Goal: Task Accomplishment & Management: Use online tool/utility

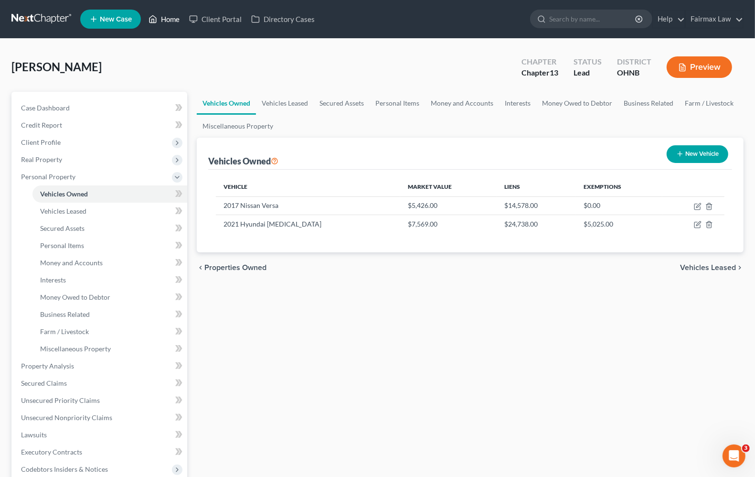
click at [171, 18] on link "Home" at bounding box center [164, 19] width 41 height 17
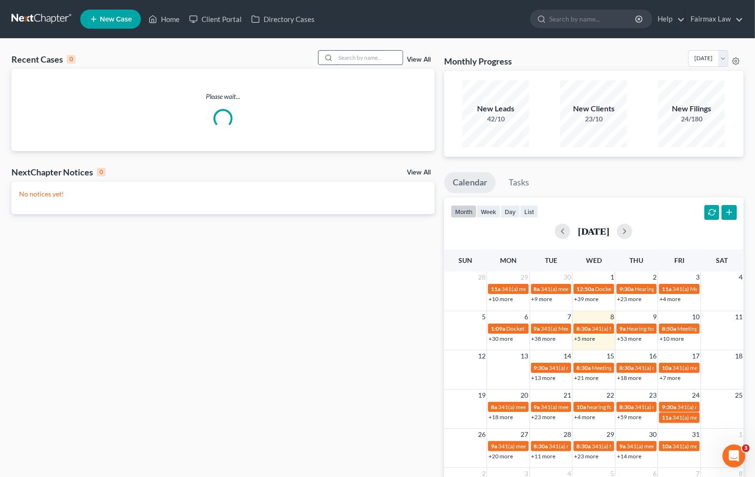
click at [371, 56] on input "search" at bounding box center [369, 58] width 67 height 14
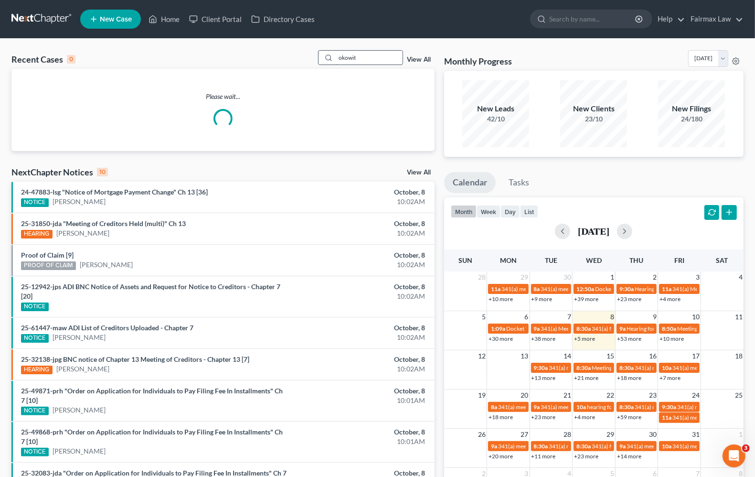
type input "okowita"
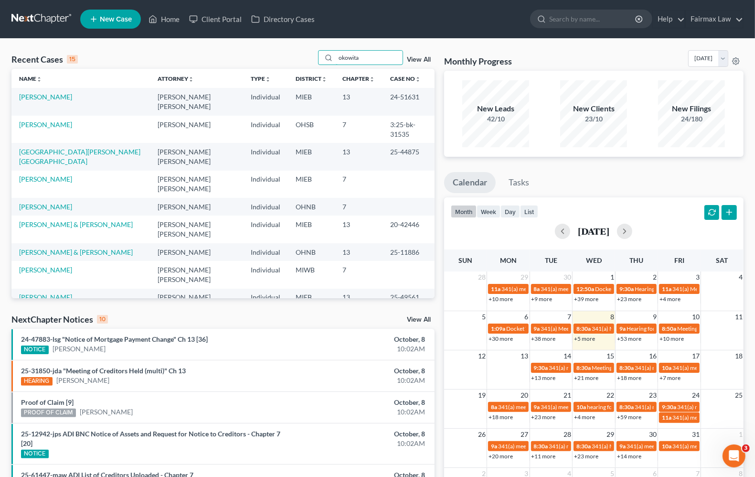
drag, startPoint x: 393, startPoint y: 54, endPoint x: 64, endPoint y: 56, distance: 329.6
click at [63, 56] on div "Recent Cases 15 okowita View All" at bounding box center [222, 59] width 423 height 19
type input "vistor okowita"
drag, startPoint x: 385, startPoint y: 61, endPoint x: 69, endPoint y: 45, distance: 316.2
click at [69, 45] on div "Recent Cases 15 vistor okowita View All Name unfold_more expand_more expand_les…" at bounding box center [377, 374] width 755 height 670
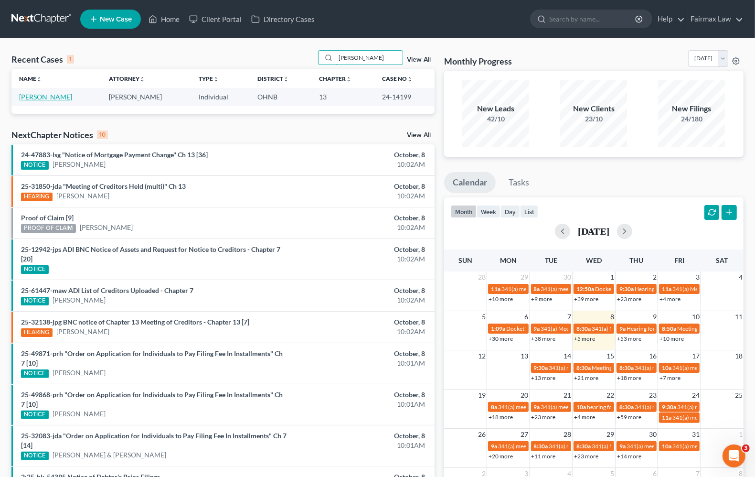
type input "[PERSON_NAME]"
click at [41, 97] on link "[PERSON_NAME]" at bounding box center [45, 97] width 53 height 8
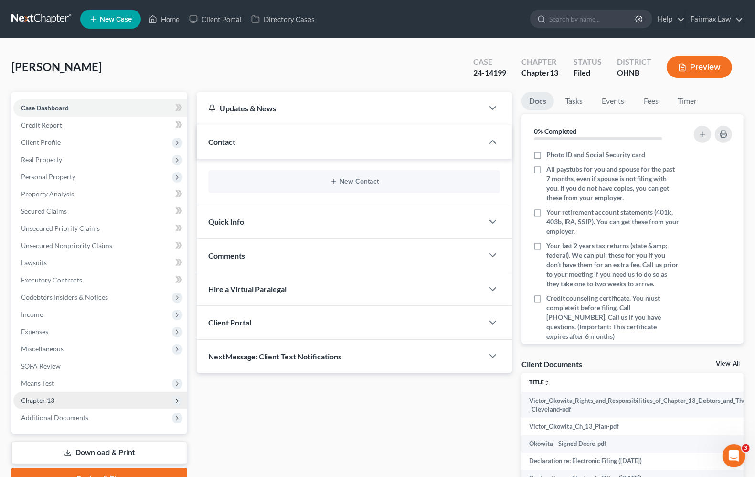
click at [51, 400] on span "Chapter 13" at bounding box center [37, 400] width 33 height 8
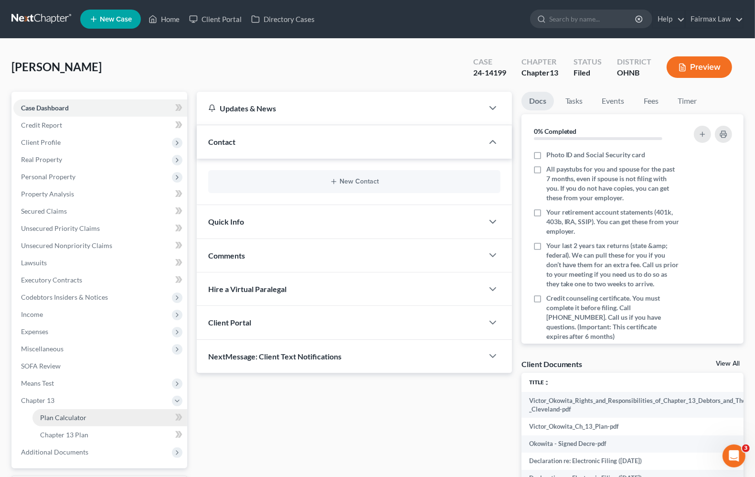
click at [71, 422] on link "Plan Calculator" at bounding box center [109, 417] width 155 height 17
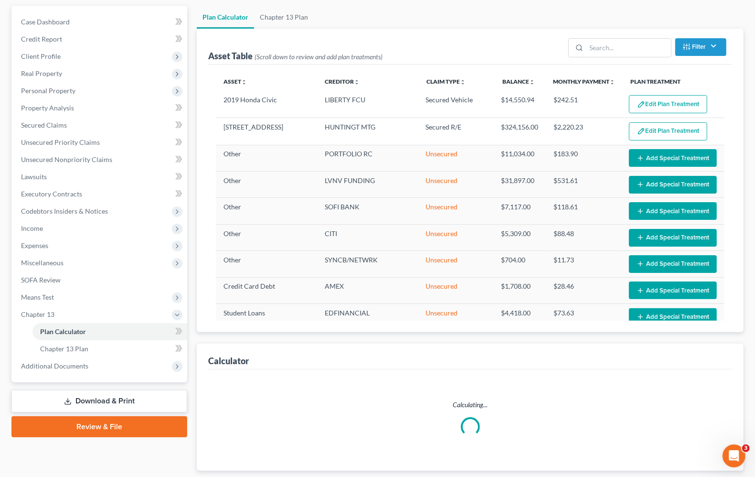
scroll to position [119, 0]
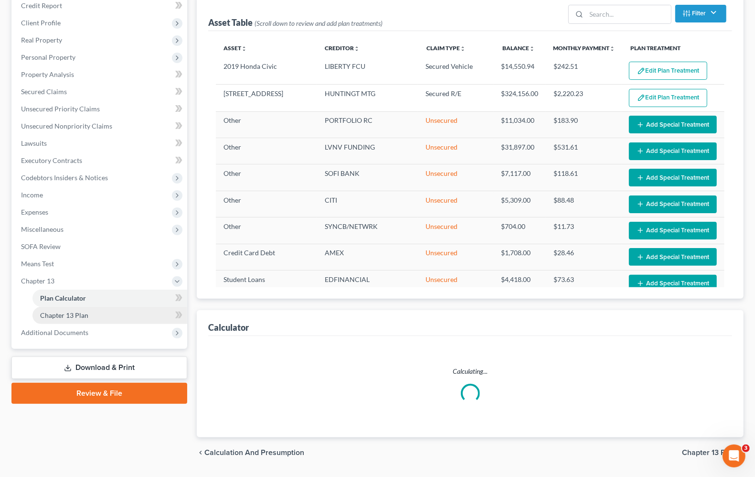
click at [58, 316] on span "Chapter 13 Plan" at bounding box center [64, 315] width 48 height 8
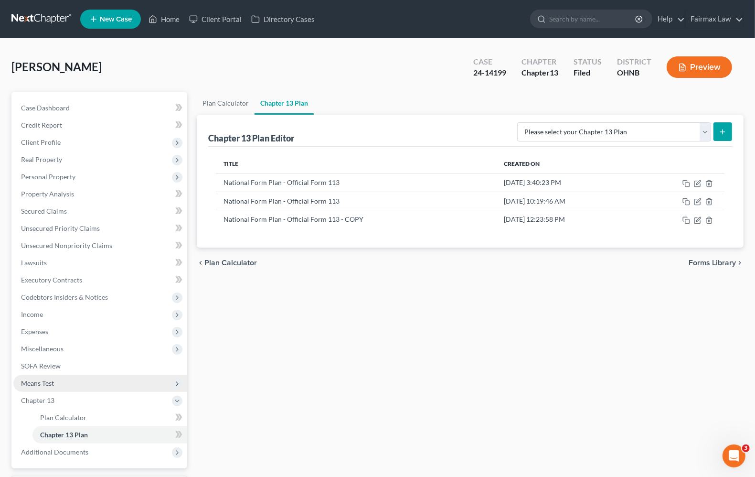
click at [36, 388] on span "Means Test" at bounding box center [100, 383] width 174 height 17
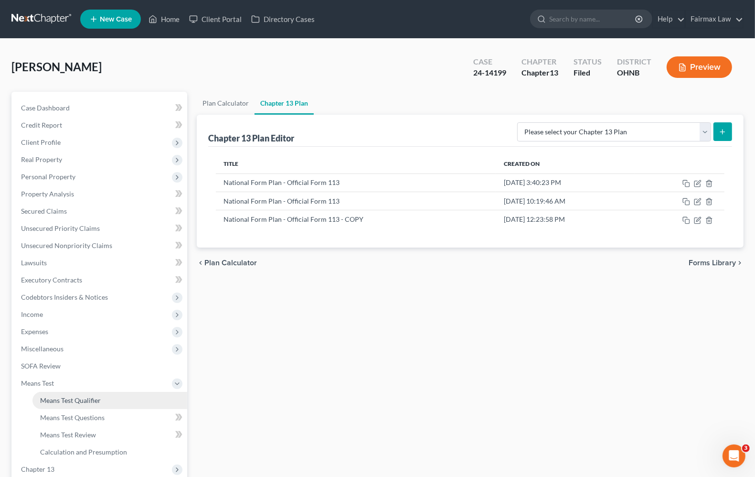
click at [67, 407] on link "Means Test Qualifier" at bounding box center [109, 400] width 155 height 17
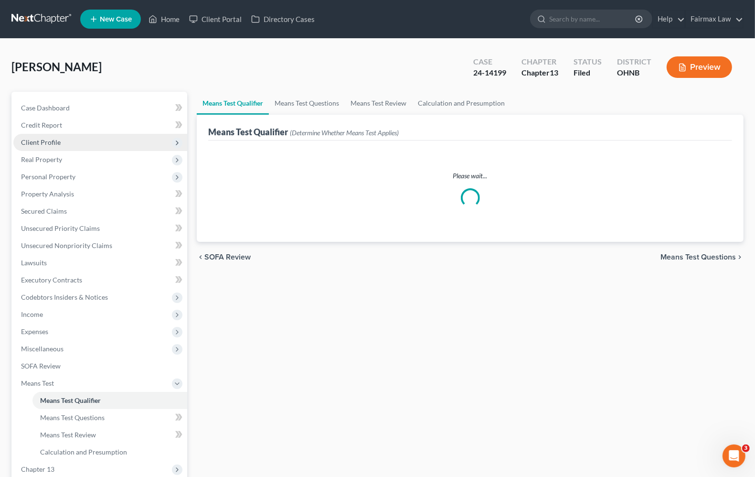
click at [34, 147] on span "Client Profile" at bounding box center [100, 142] width 174 height 17
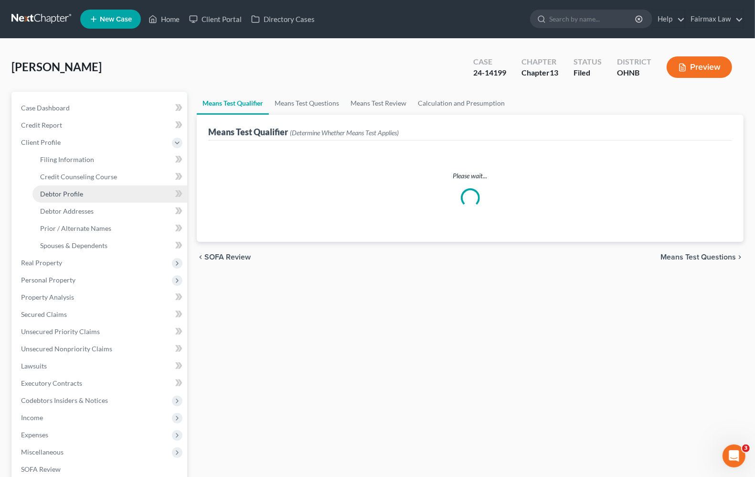
click at [65, 194] on span "Debtor Profile" at bounding box center [61, 194] width 43 height 8
select select "1"
select select "4"
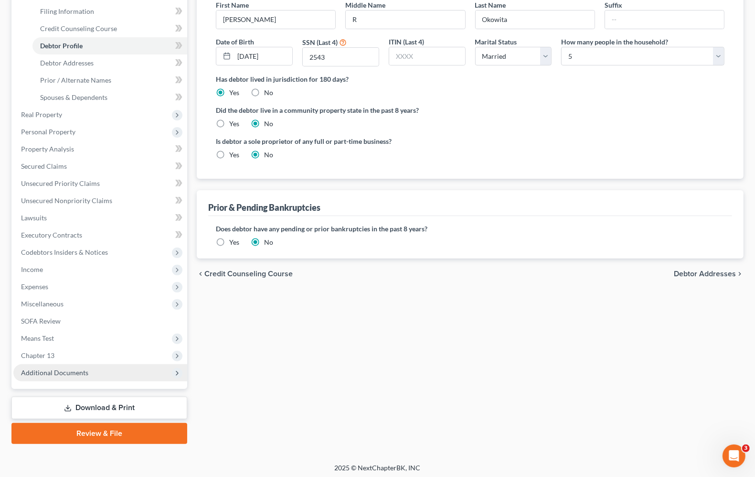
scroll to position [150, 0]
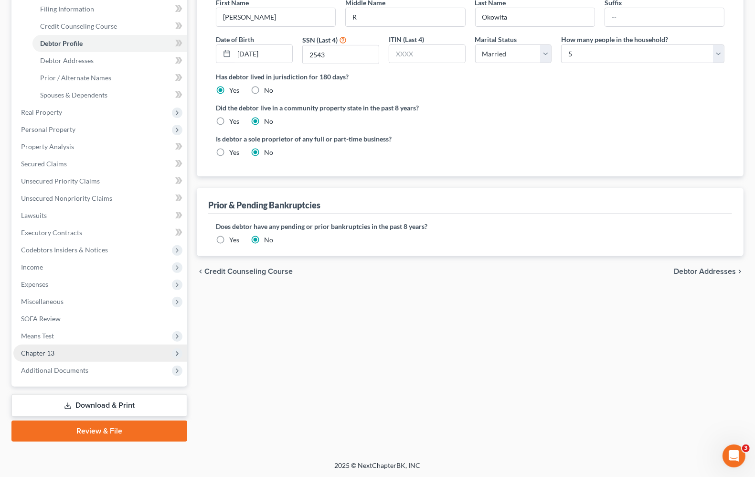
click at [48, 359] on span "Chapter 13" at bounding box center [100, 352] width 174 height 17
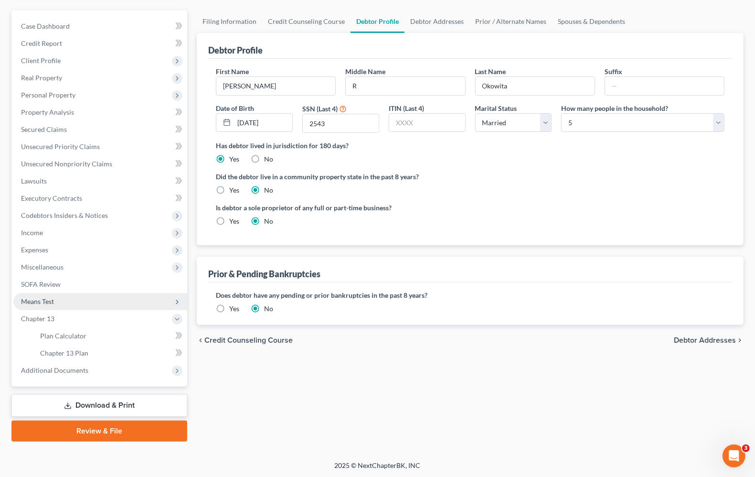
click at [50, 302] on span "Means Test" at bounding box center [37, 301] width 33 height 8
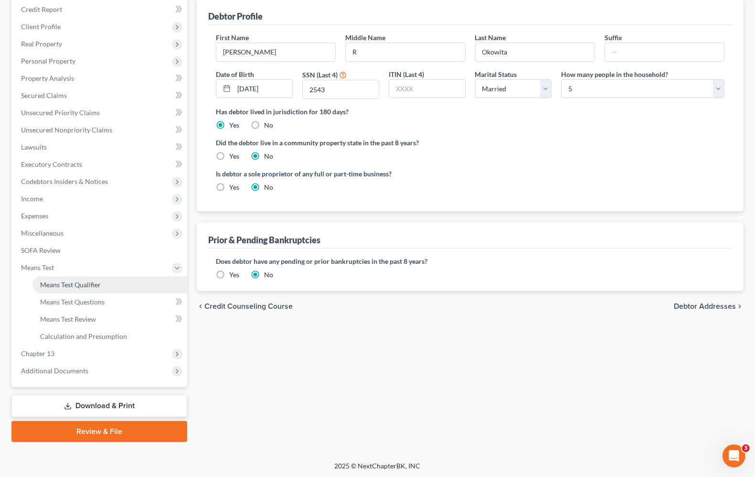
click at [56, 280] on span "Means Test Qualifier" at bounding box center [70, 284] width 61 height 8
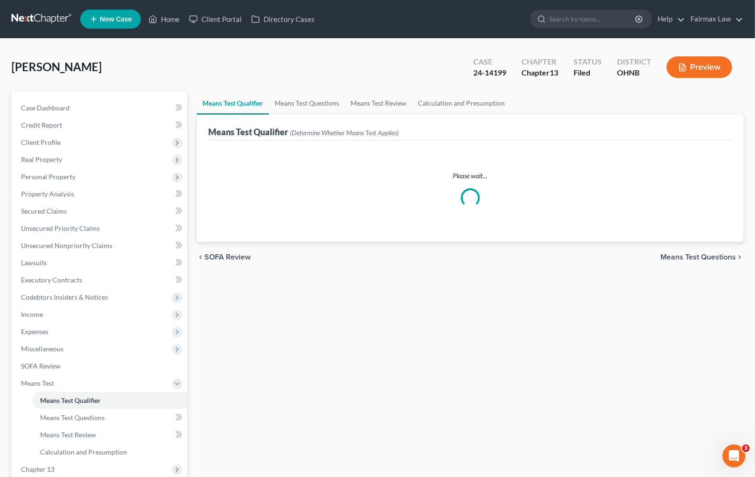
click at [681, 256] on span "Means Test Questions" at bounding box center [698, 257] width 75 height 8
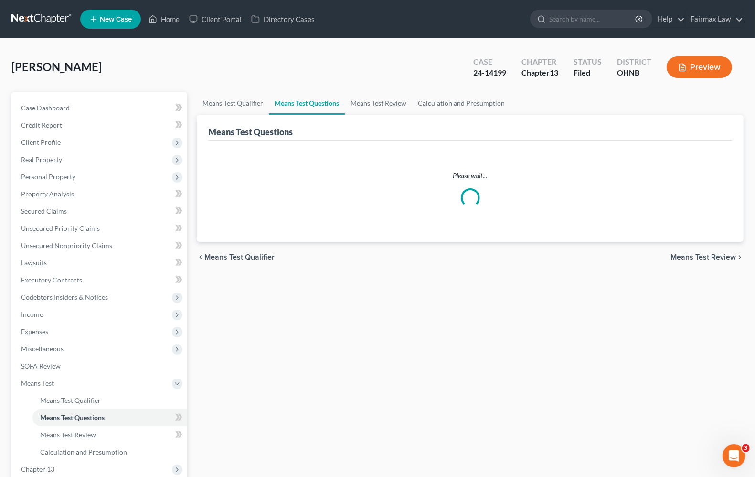
click at [681, 256] on span "Means Test Review" at bounding box center [703, 257] width 65 height 8
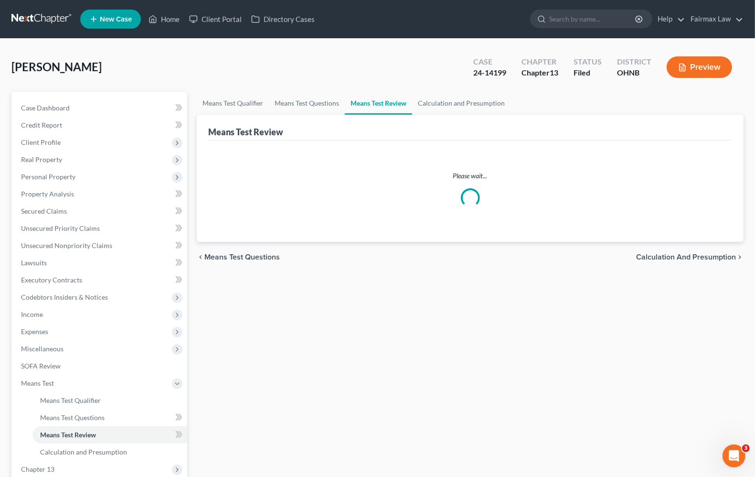
click at [244, 258] on span "Means Test Questions" at bounding box center [241, 257] width 75 height 8
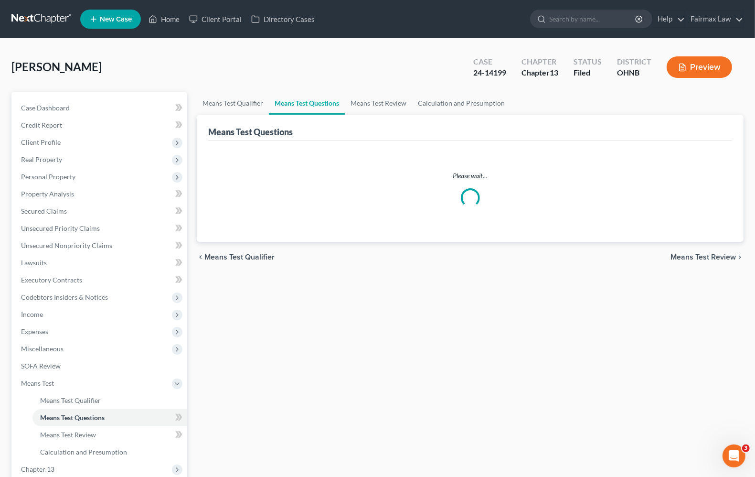
click at [244, 256] on span "Means Test Qualifier" at bounding box center [239, 257] width 70 height 8
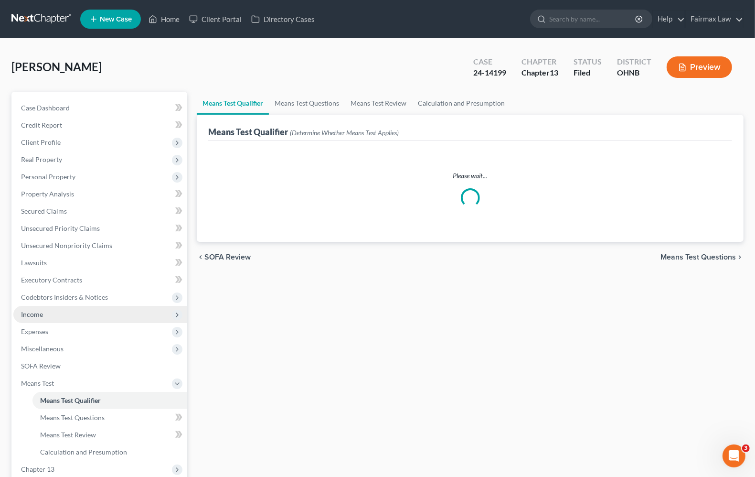
click at [46, 314] on span "Income" at bounding box center [100, 314] width 174 height 17
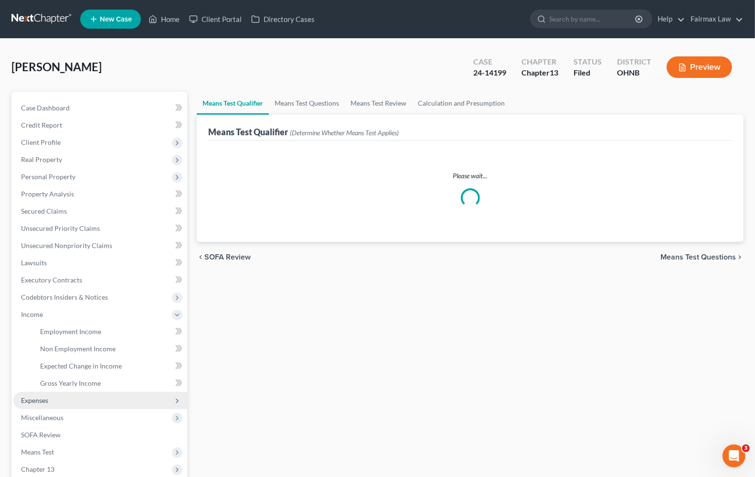
click at [30, 400] on span "Expenses" at bounding box center [34, 400] width 27 height 8
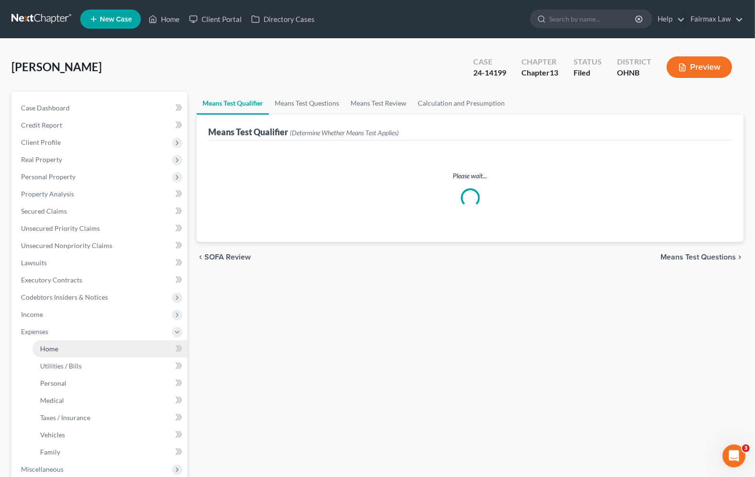
click at [48, 345] on span "Home" at bounding box center [49, 348] width 18 height 8
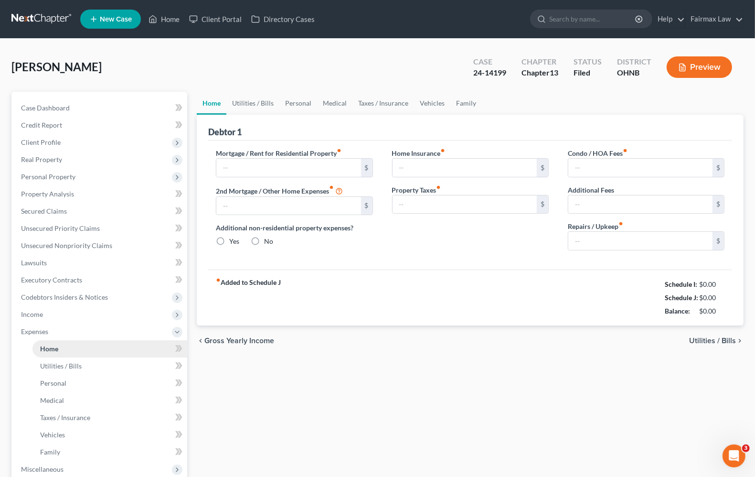
type input "2,220.22"
type input "0.00"
radio input "true"
type input "0.00"
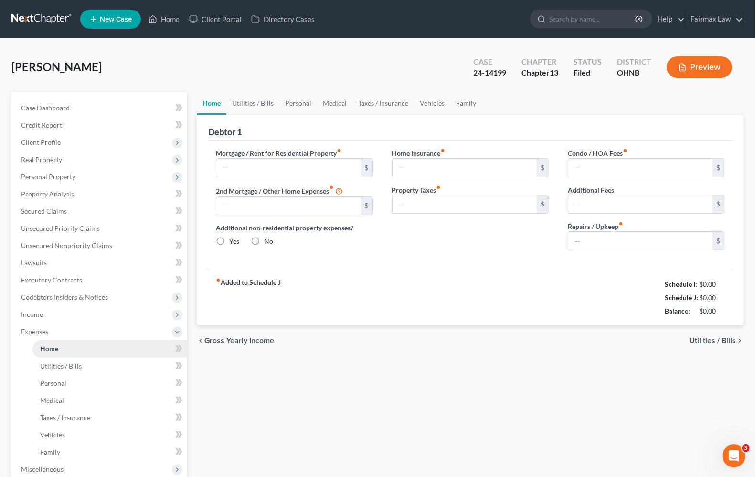
type input "500.00"
type input "0.00"
type input "100.00"
click at [730, 338] on span "Utilities / Bills" at bounding box center [712, 341] width 47 height 8
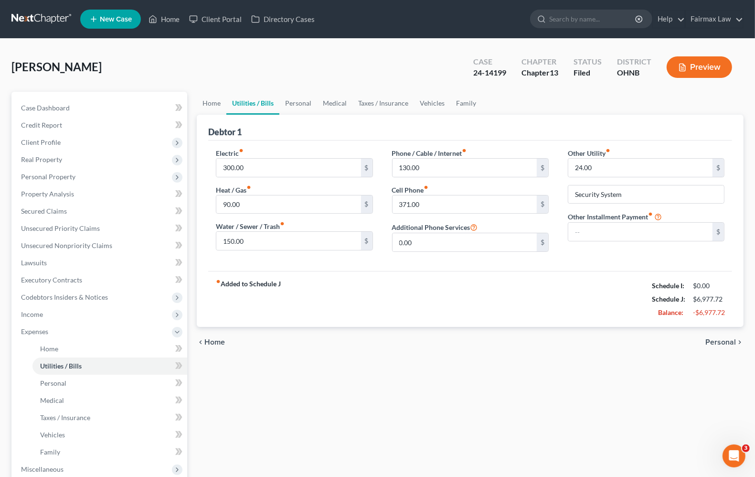
click at [719, 341] on span "Personal" at bounding box center [721, 342] width 31 height 8
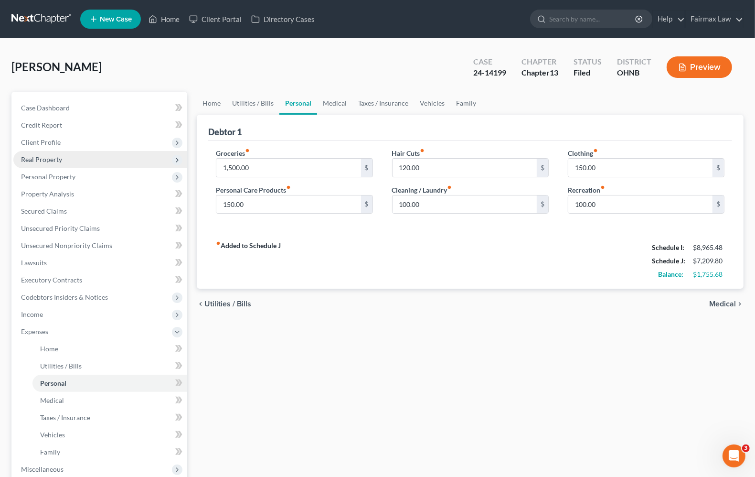
click at [47, 158] on span "Real Property" at bounding box center [41, 159] width 41 height 8
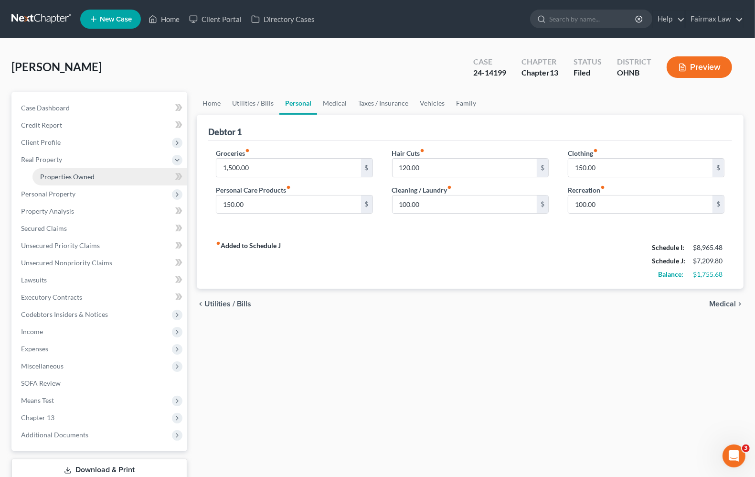
click at [61, 174] on span "Properties Owned" at bounding box center [67, 176] width 54 height 8
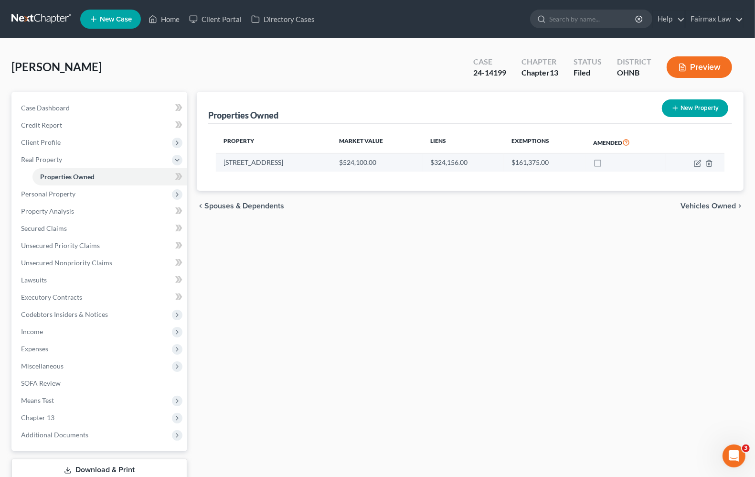
click at [699, 167] on td at bounding box center [695, 162] width 59 height 18
click at [696, 165] on icon "button" at bounding box center [698, 164] width 8 height 8
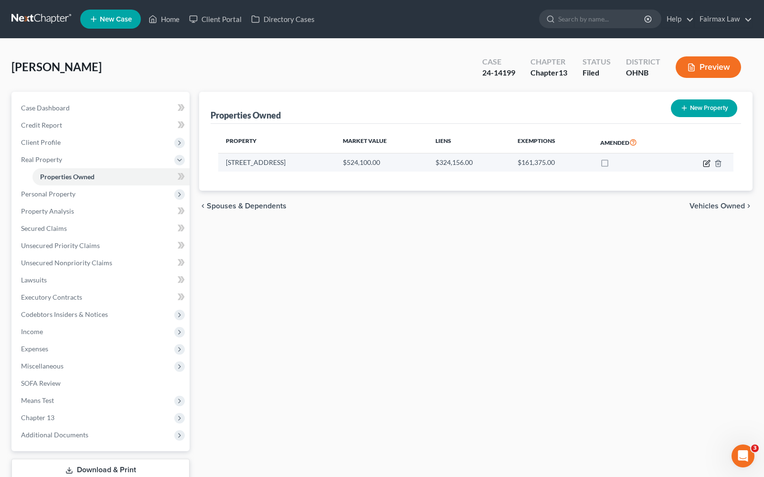
select select "36"
select select "3"
select select "0"
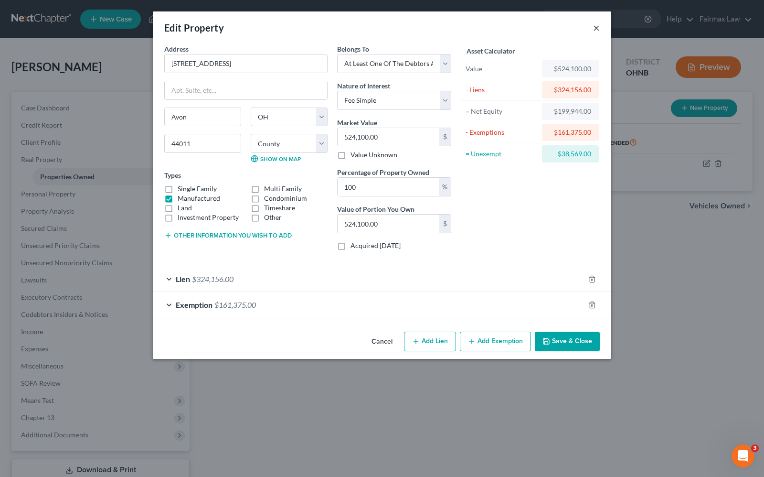
click at [594, 27] on button "×" at bounding box center [596, 27] width 7 height 11
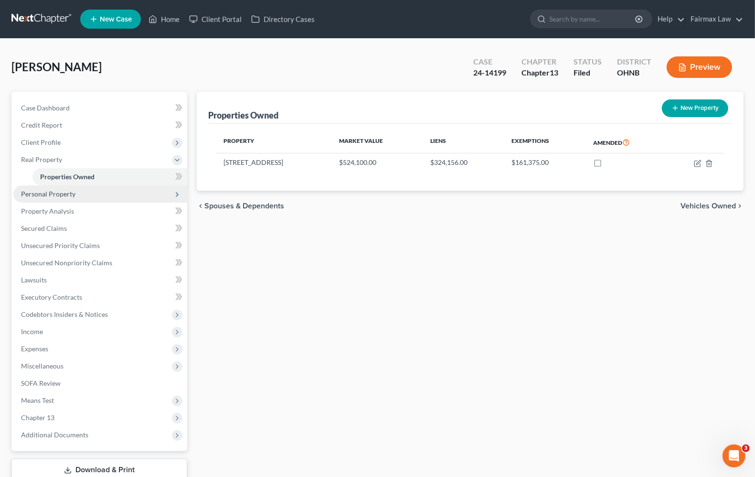
click at [55, 190] on span "Personal Property" at bounding box center [48, 194] width 54 height 8
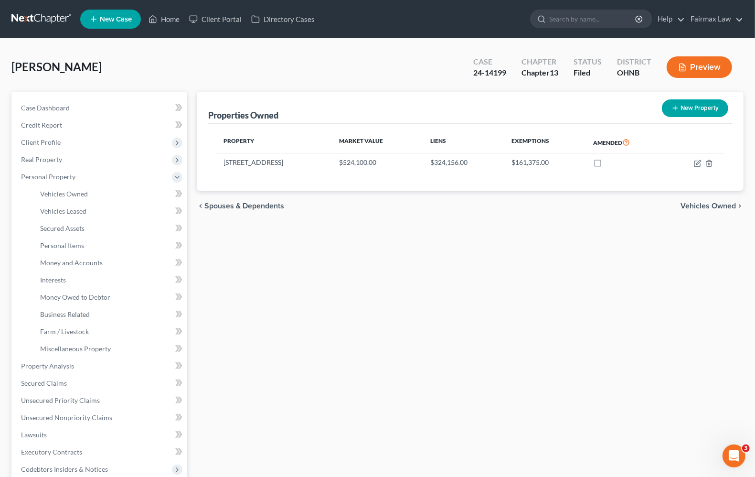
click at [513, 358] on div "Properties Owned New Property Property Market Value Liens Exemptions Amended [S…" at bounding box center [470, 376] width 557 height 569
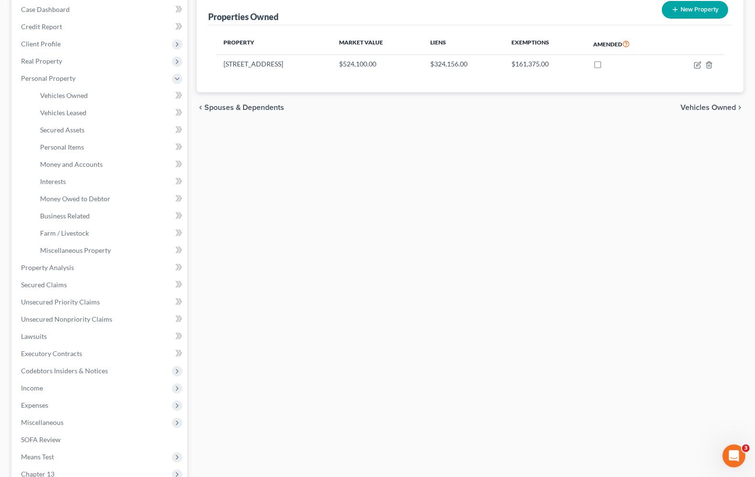
scroll to position [119, 0]
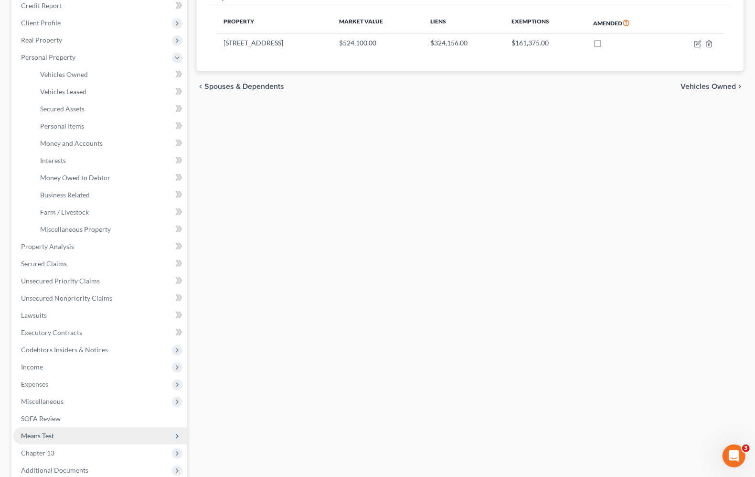
click at [43, 440] on span "Means Test" at bounding box center [100, 435] width 174 height 17
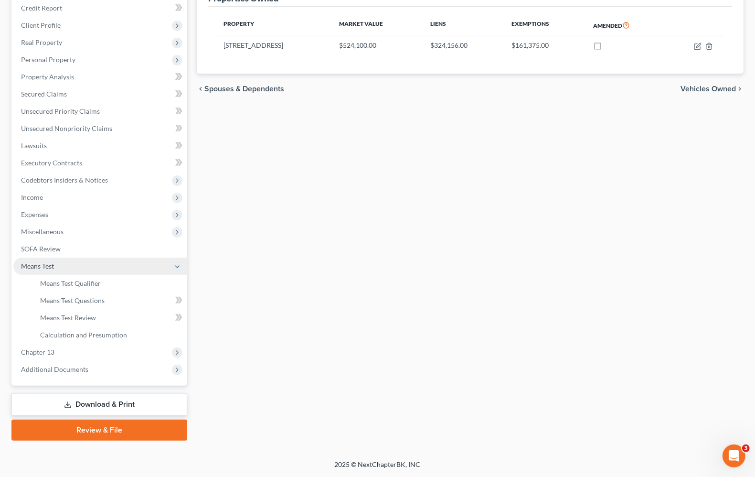
scroll to position [116, 0]
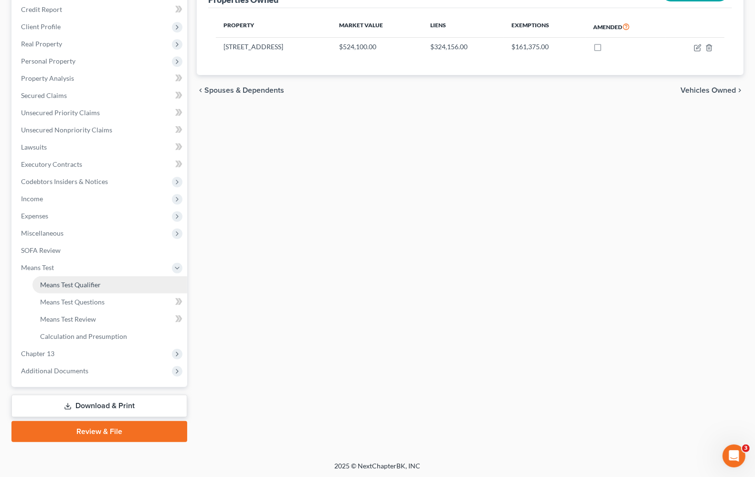
click at [91, 283] on span "Means Test Qualifier" at bounding box center [70, 284] width 61 height 8
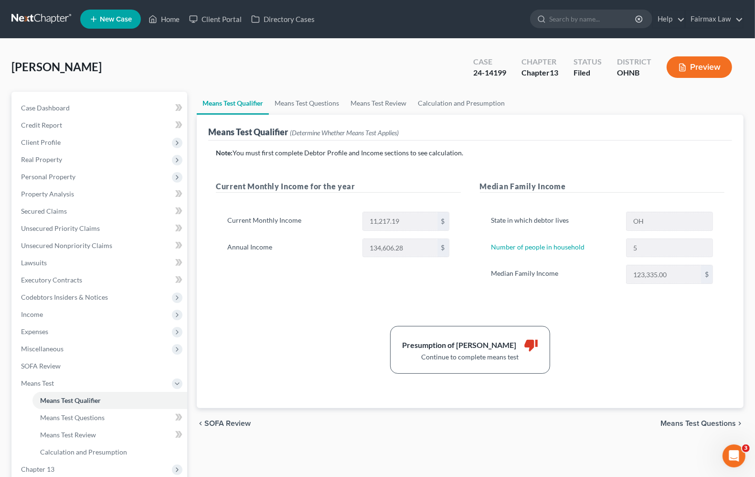
click at [691, 421] on span "Means Test Questions" at bounding box center [698, 423] width 75 height 8
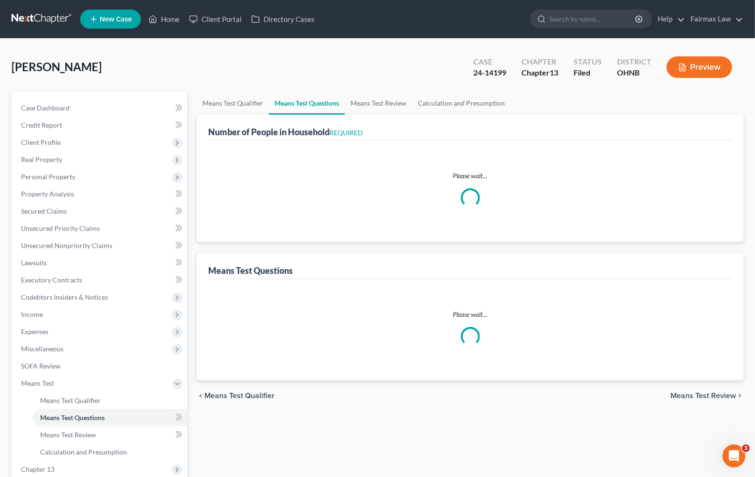
select select "0"
select select "60"
select select "1"
select select "60"
select select "5"
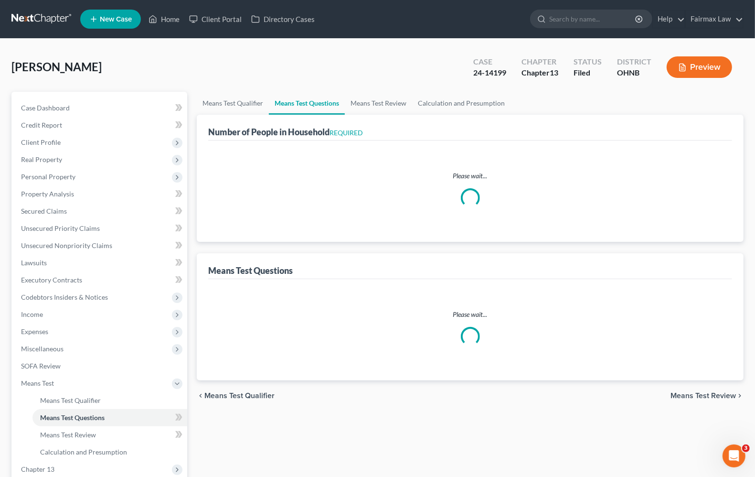
select select "2"
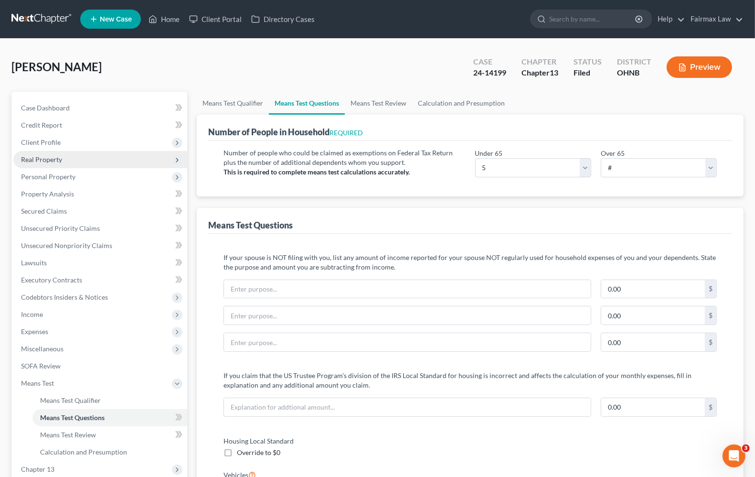
click at [39, 158] on span "Real Property" at bounding box center [41, 159] width 41 height 8
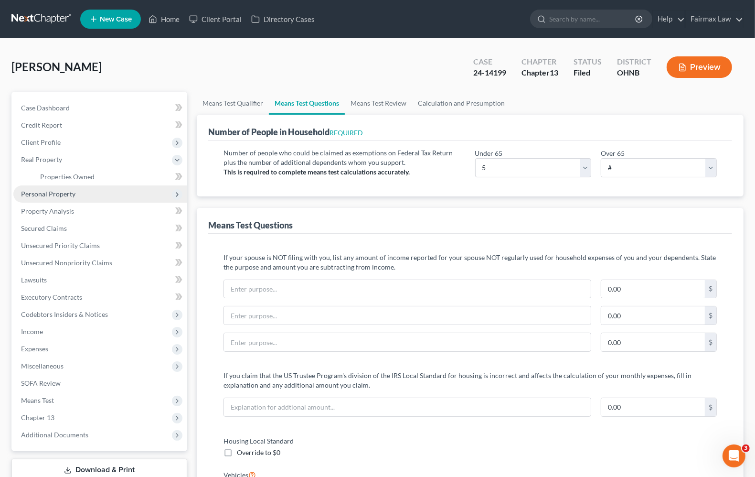
click at [39, 192] on span "Personal Property" at bounding box center [48, 194] width 54 height 8
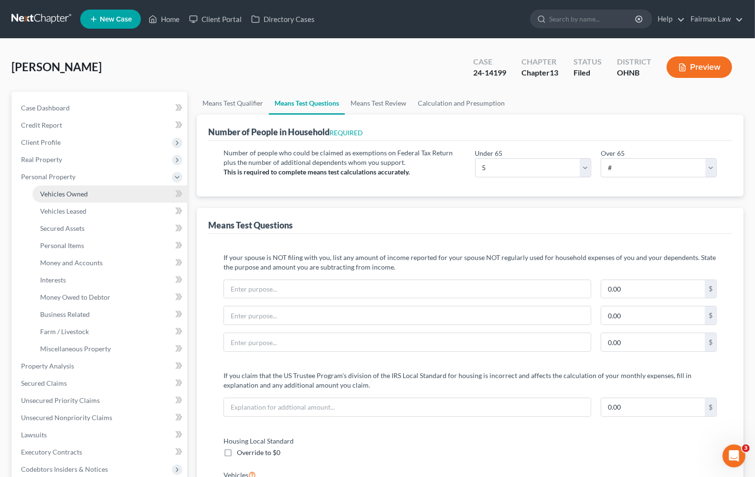
click at [43, 194] on span "Vehicles Owned" at bounding box center [64, 194] width 48 height 8
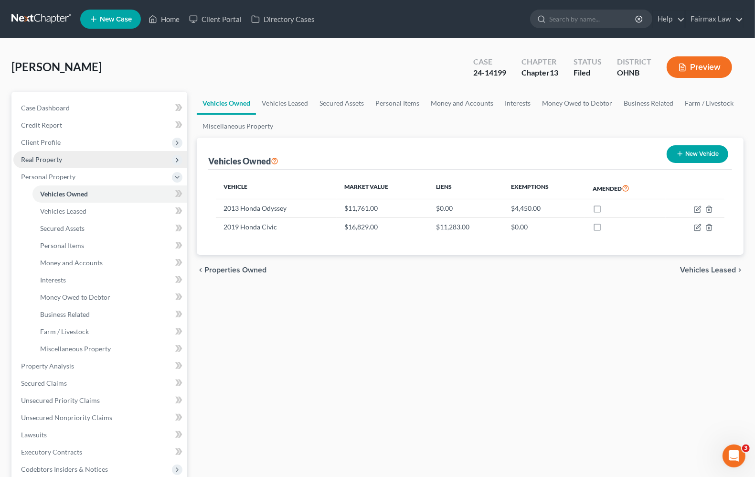
click at [39, 163] on span "Real Property" at bounding box center [100, 159] width 174 height 17
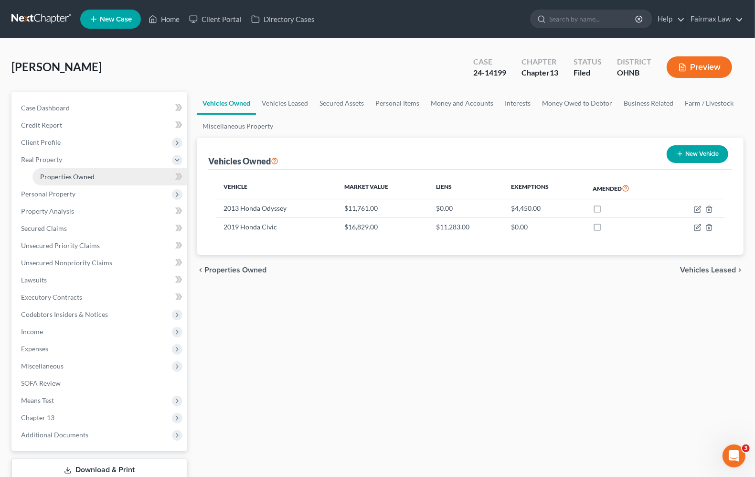
click at [66, 172] on span "Properties Owned" at bounding box center [67, 176] width 54 height 8
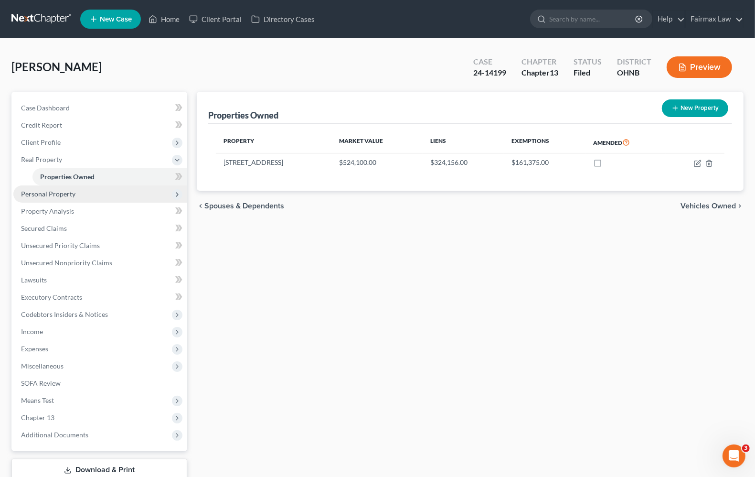
click at [61, 193] on span "Personal Property" at bounding box center [48, 194] width 54 height 8
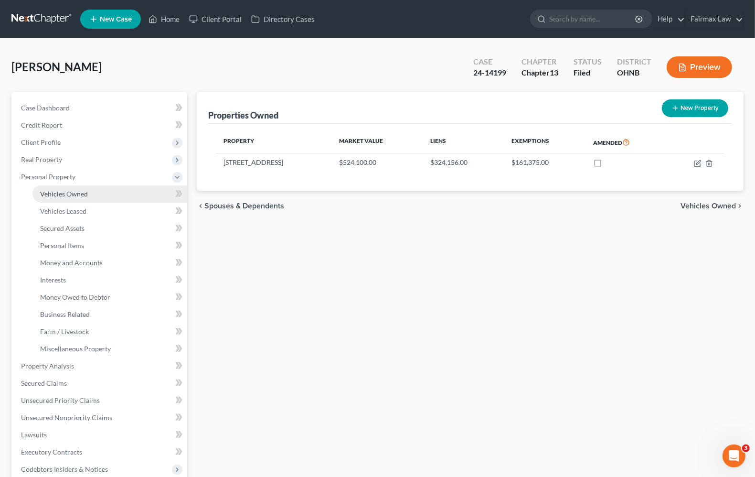
click at [80, 193] on span "Vehicles Owned" at bounding box center [64, 194] width 48 height 8
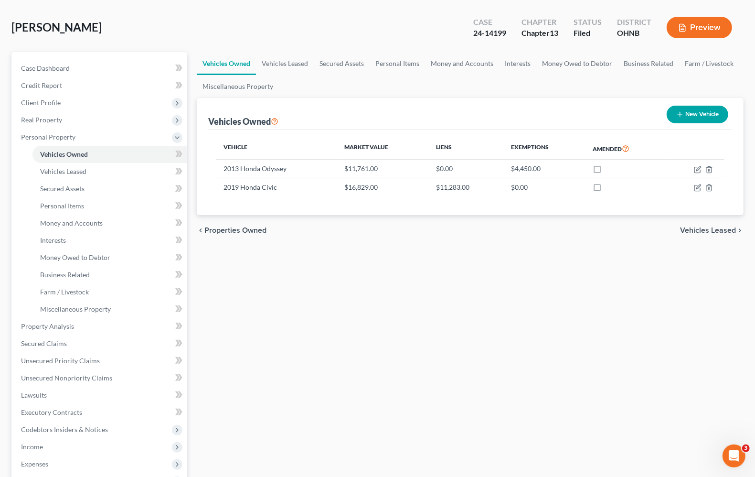
scroll to position [60, 0]
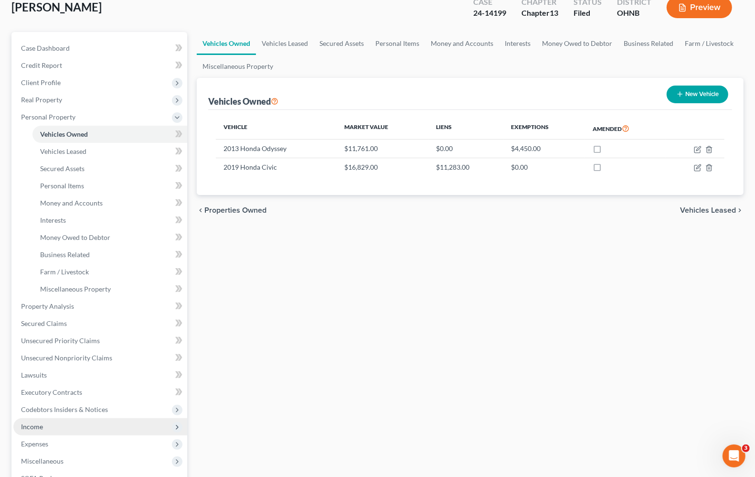
drag, startPoint x: 38, startPoint y: 425, endPoint x: 32, endPoint y: 425, distance: 5.7
click at [38, 425] on span "Income" at bounding box center [32, 426] width 22 height 8
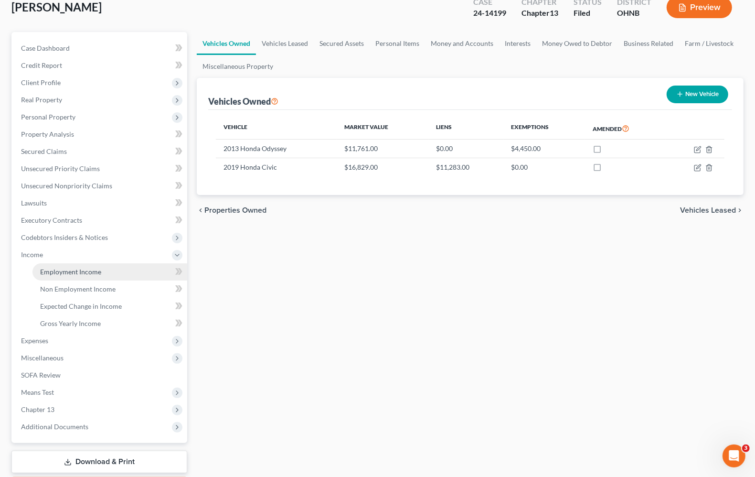
click at [48, 263] on link "Employment Income" at bounding box center [109, 271] width 155 height 17
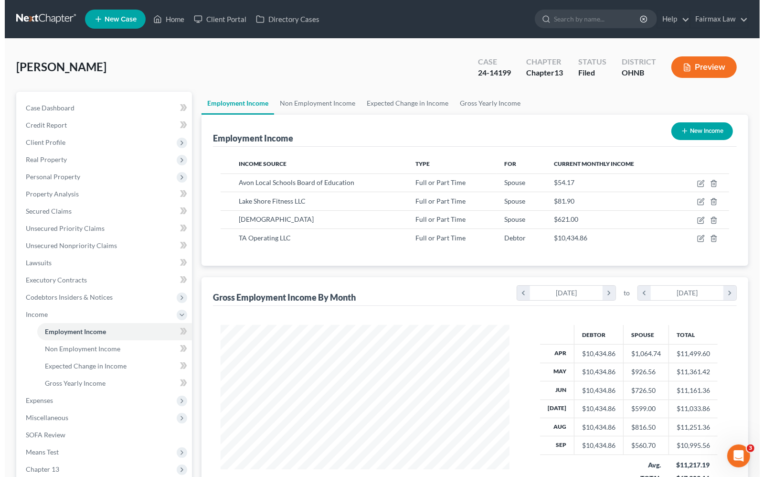
scroll to position [172, 307]
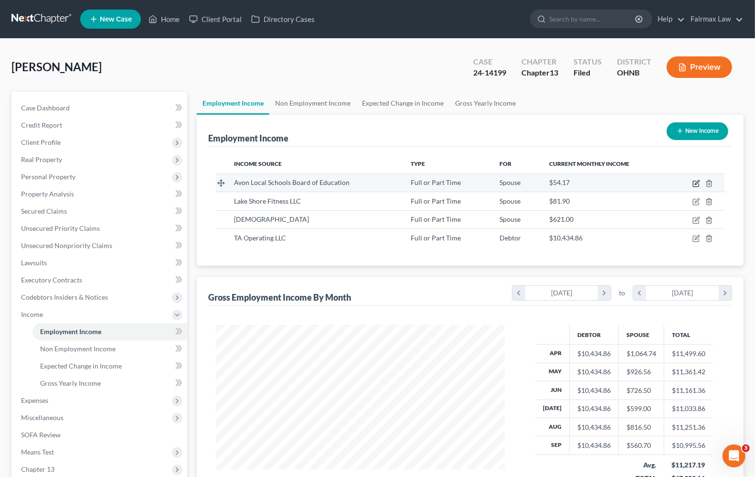
click at [694, 184] on icon "button" at bounding box center [697, 184] width 8 height 8
select select "0"
select select "2"
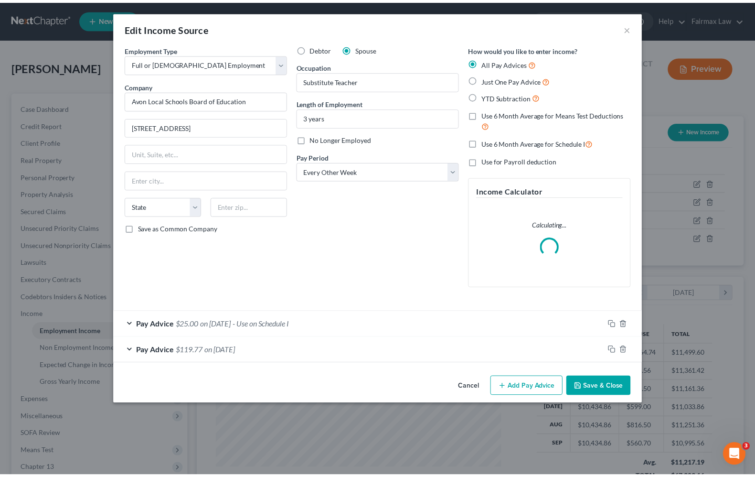
scroll to position [172, 311]
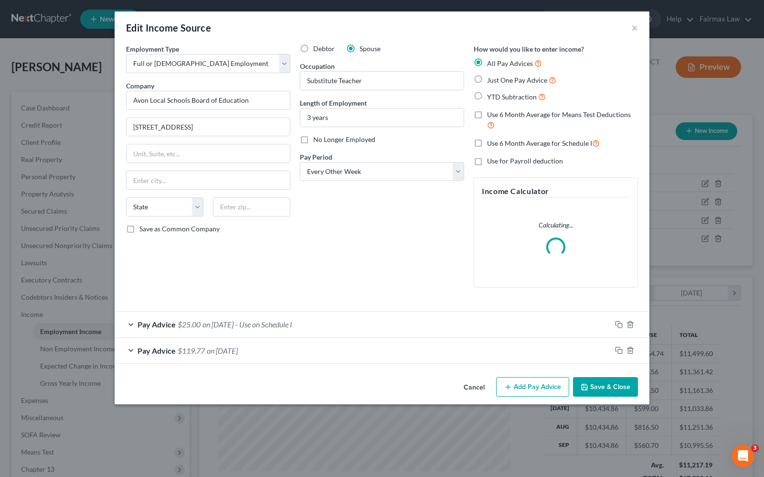
click at [362, 248] on div "Debtor Spouse Occupation Substitute Teacher Length of Employment 3 years No Lon…" at bounding box center [382, 169] width 174 height 251
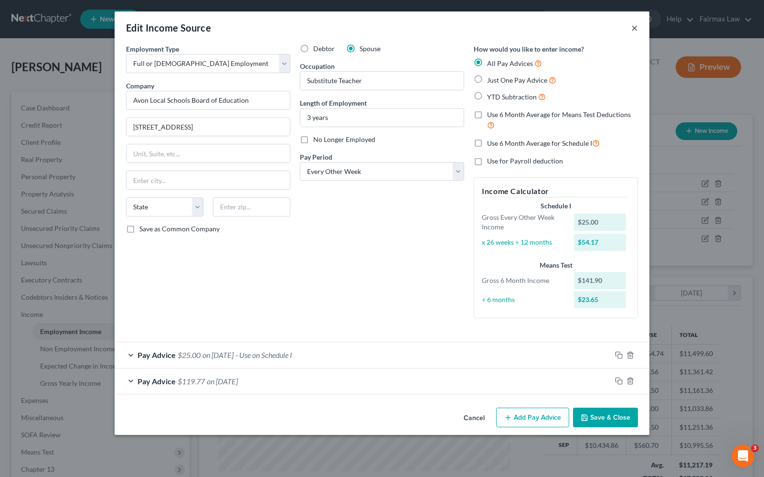
click at [633, 28] on button "×" at bounding box center [635, 27] width 7 height 11
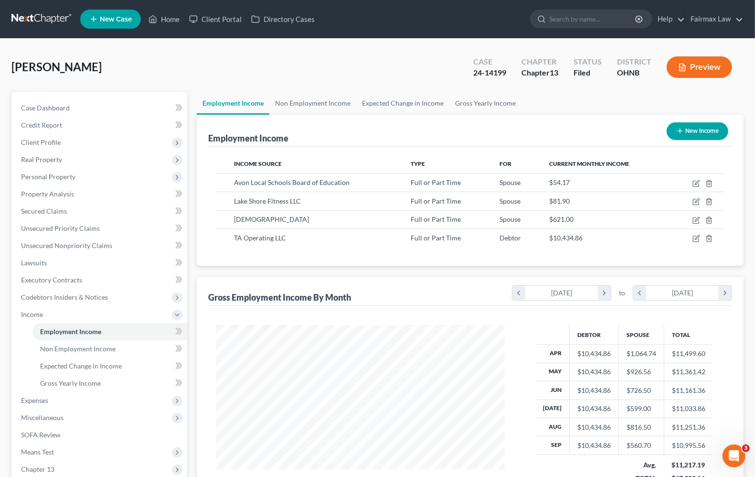
scroll to position [60, 0]
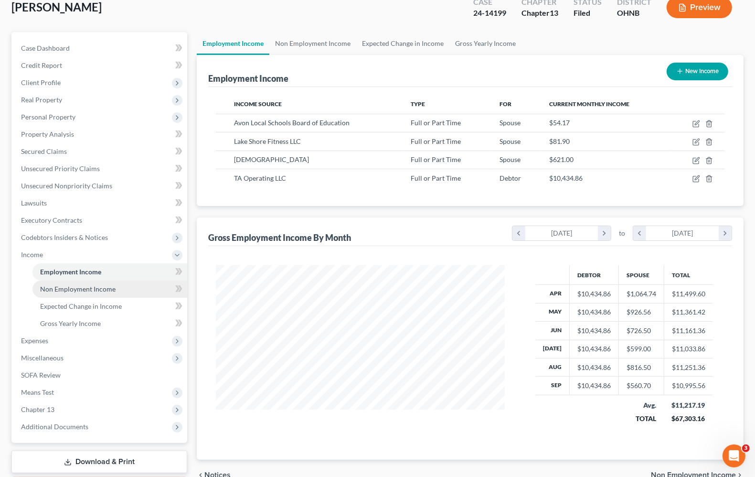
click at [81, 292] on link "Non Employment Income" at bounding box center [109, 288] width 155 height 17
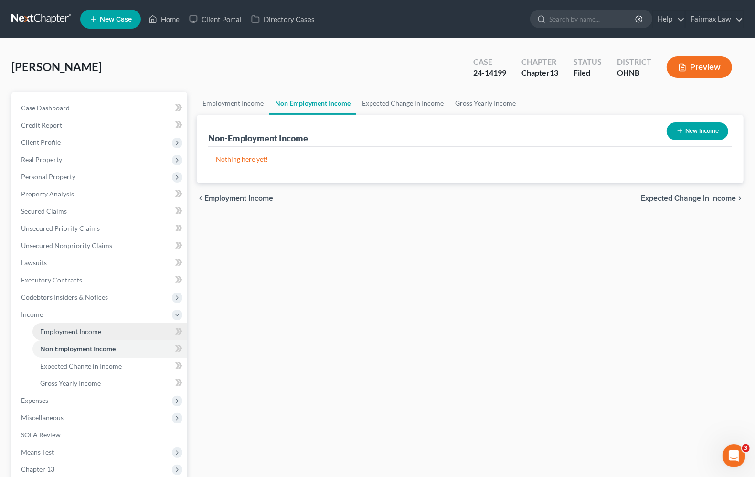
click at [84, 336] on link "Employment Income" at bounding box center [109, 331] width 155 height 17
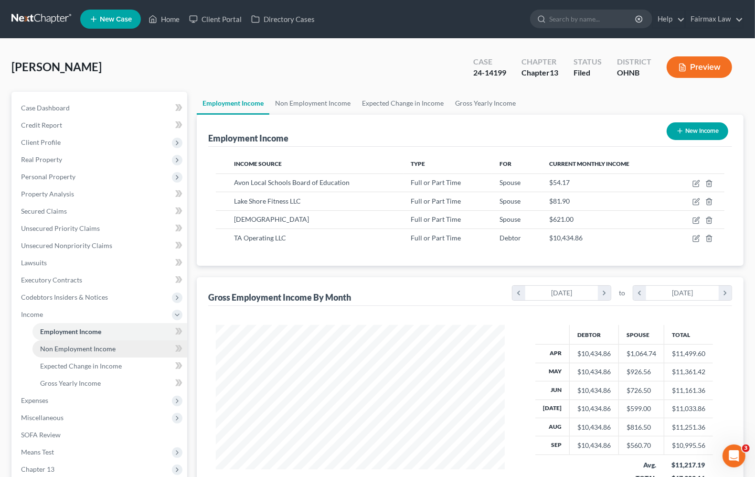
scroll to position [172, 307]
click at [85, 350] on span "Non Employment Income" at bounding box center [77, 348] width 75 height 8
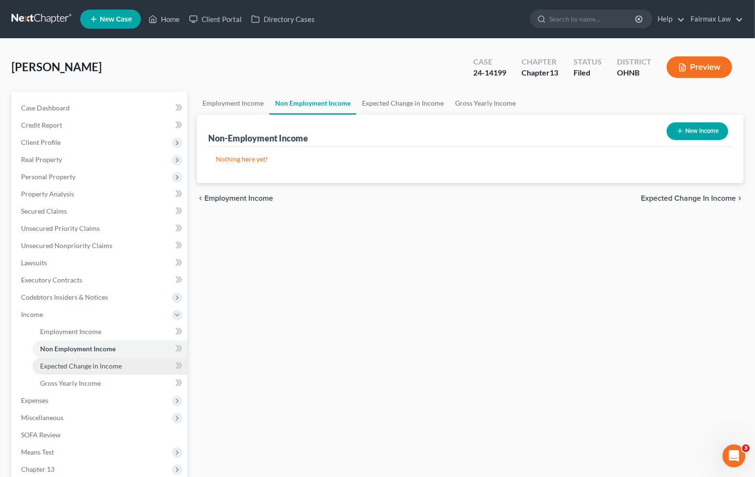
click at [75, 364] on span "Expected Change in Income" at bounding box center [81, 366] width 82 height 8
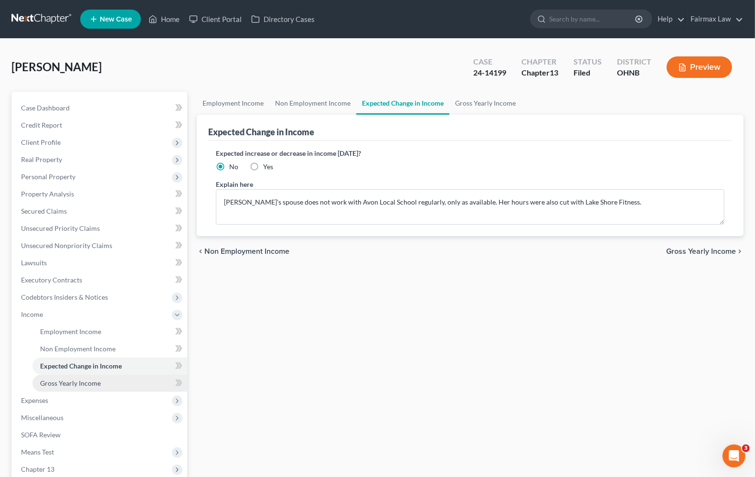
click at [65, 383] on span "Gross Yearly Income" at bounding box center [70, 383] width 61 height 8
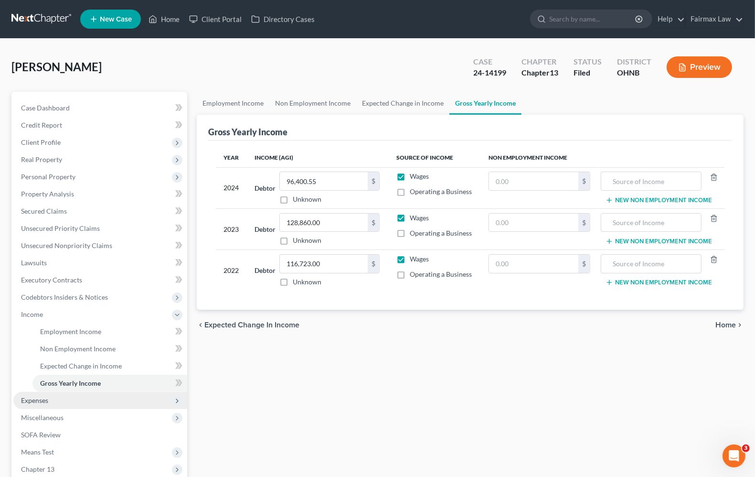
click at [43, 400] on span "Expenses" at bounding box center [34, 400] width 27 height 8
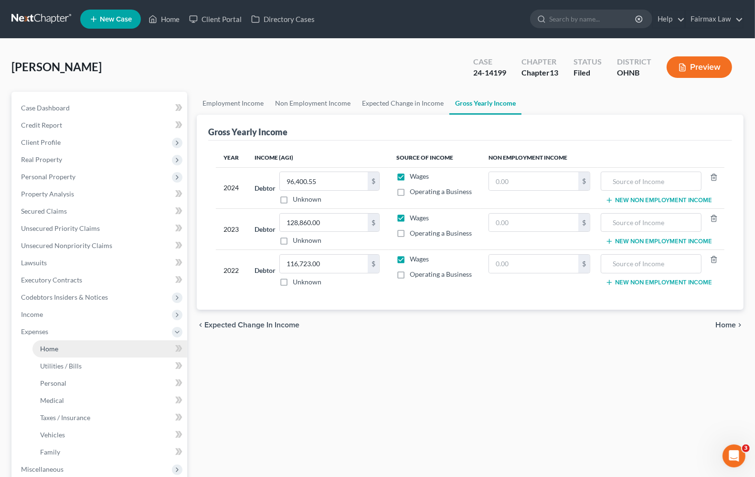
click at [47, 348] on span "Home" at bounding box center [49, 348] width 18 height 8
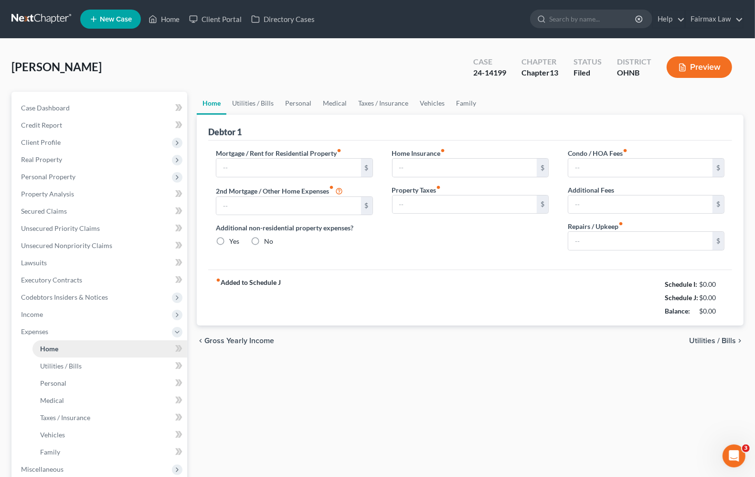
type input "2,220.22"
type input "0.00"
radio input "true"
type input "0.00"
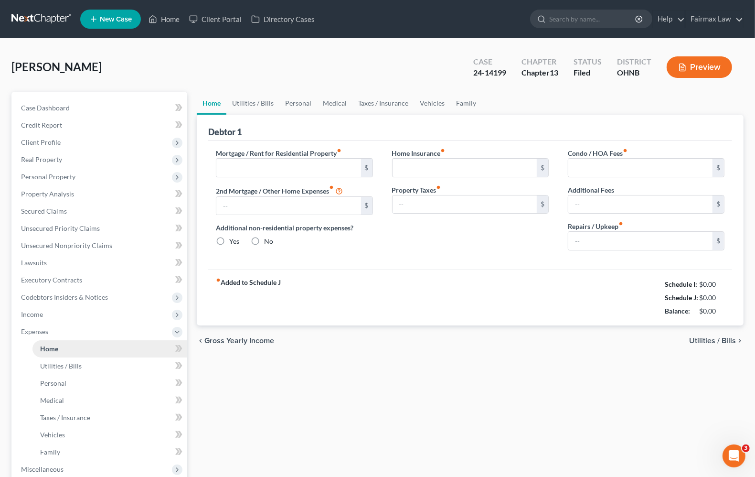
type input "500.00"
type input "0.00"
type input "100.00"
click at [729, 341] on span "Utilities / Bills" at bounding box center [712, 341] width 47 height 8
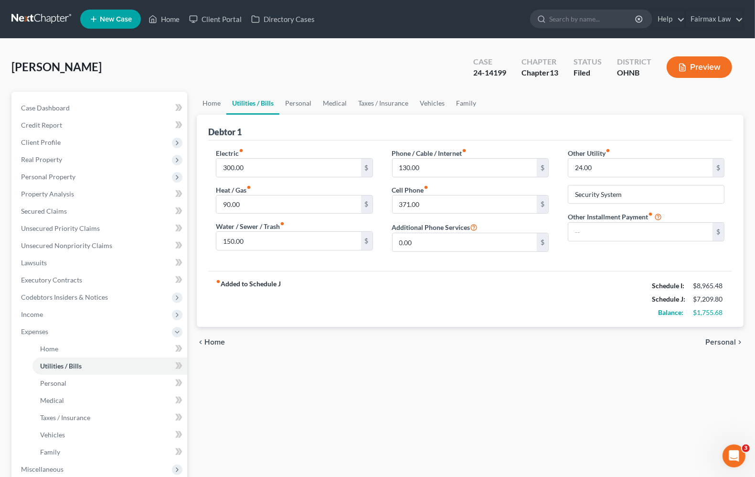
click at [729, 341] on span "Personal" at bounding box center [721, 342] width 31 height 8
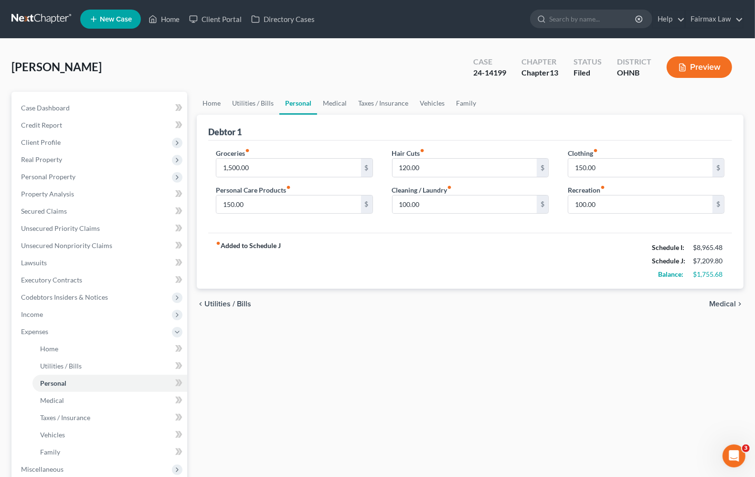
click at [718, 303] on span "Medical" at bounding box center [722, 304] width 27 height 8
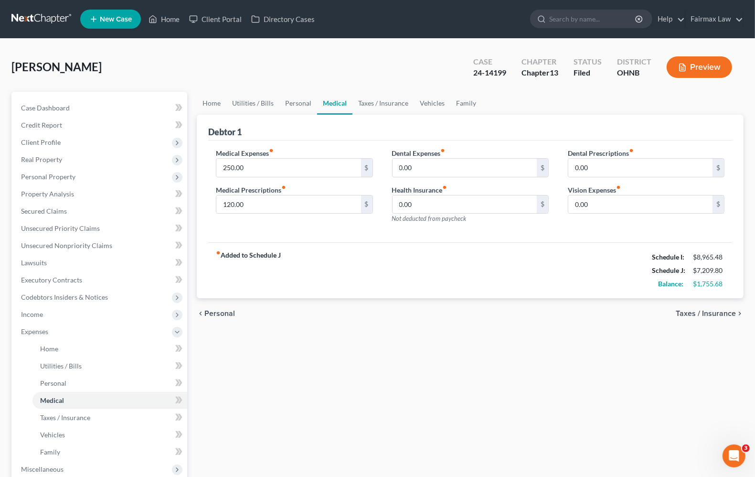
click at [715, 310] on span "Taxes / Insurance" at bounding box center [706, 314] width 60 height 8
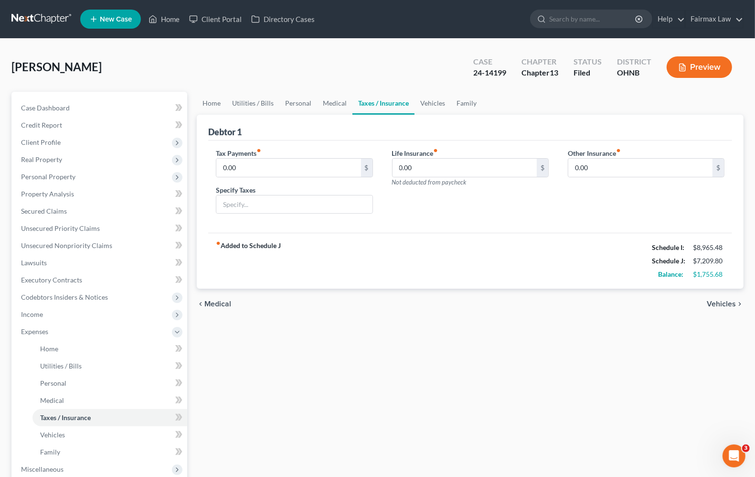
click at [720, 306] on span "Vehicles" at bounding box center [721, 304] width 29 height 8
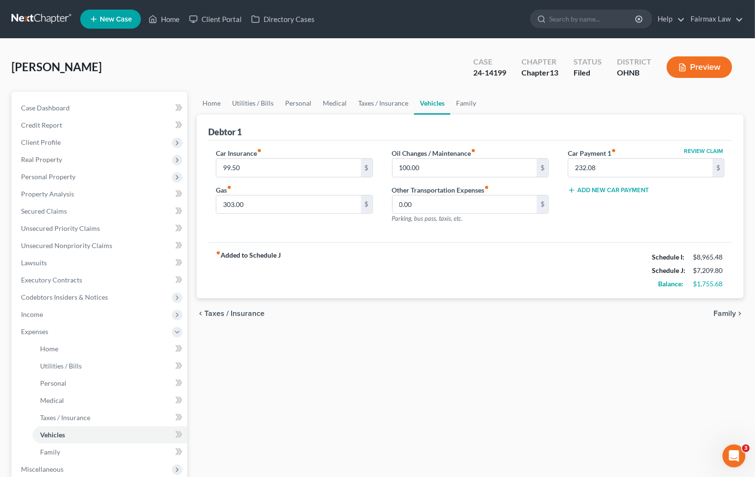
click at [238, 311] on span "Taxes / Insurance" at bounding box center [234, 314] width 60 height 8
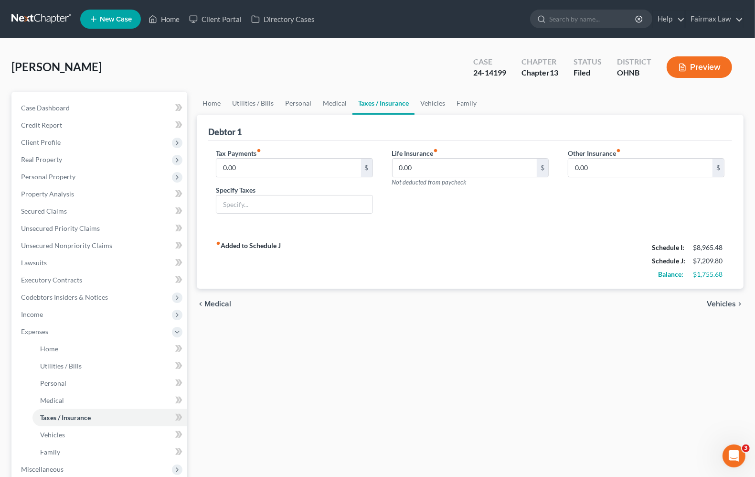
click at [221, 307] on span "Medical" at bounding box center [217, 304] width 27 height 8
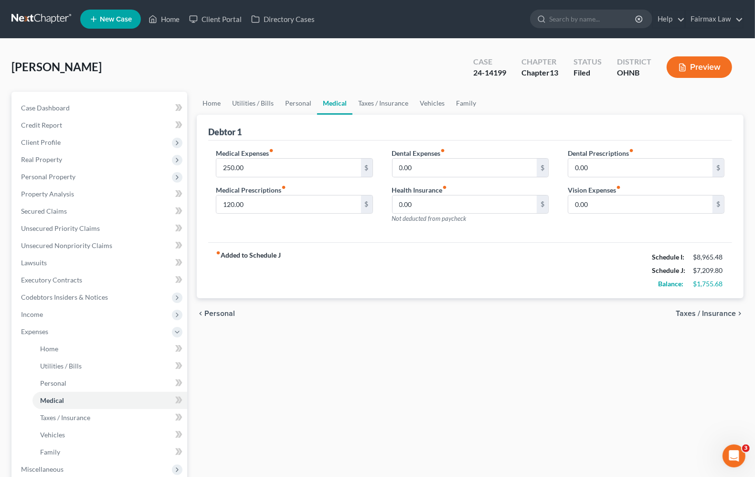
click at [224, 311] on span "Personal" at bounding box center [219, 314] width 31 height 8
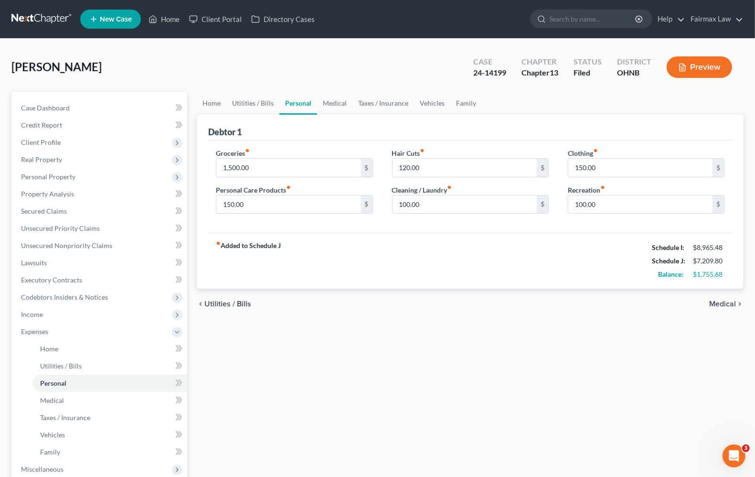
click at [216, 302] on span "Utilities / Bills" at bounding box center [227, 304] width 47 height 8
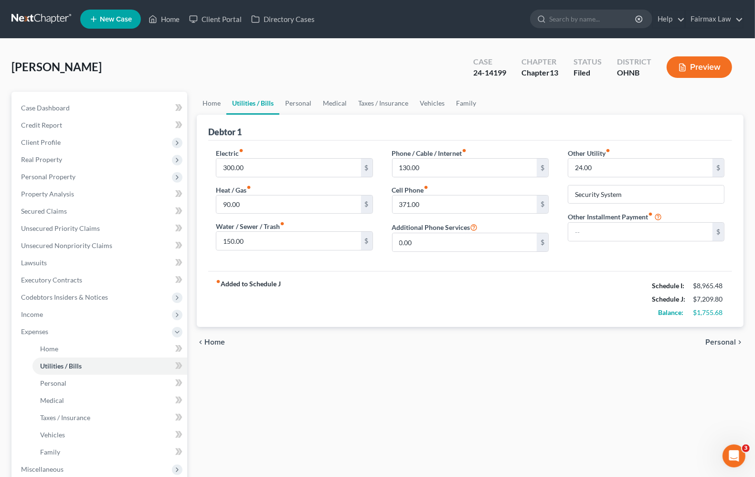
click at [211, 343] on span "Home" at bounding box center [214, 342] width 21 height 8
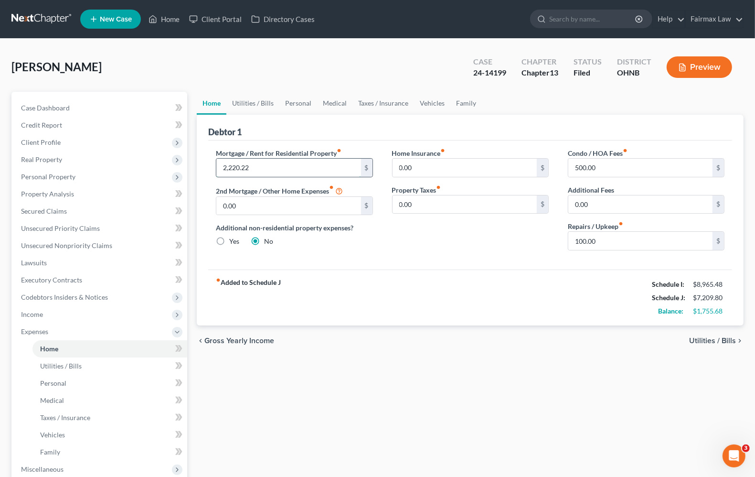
click at [287, 170] on input "2,220.22" at bounding box center [288, 168] width 144 height 18
click at [724, 342] on span "Utilities / Bills" at bounding box center [712, 341] width 47 height 8
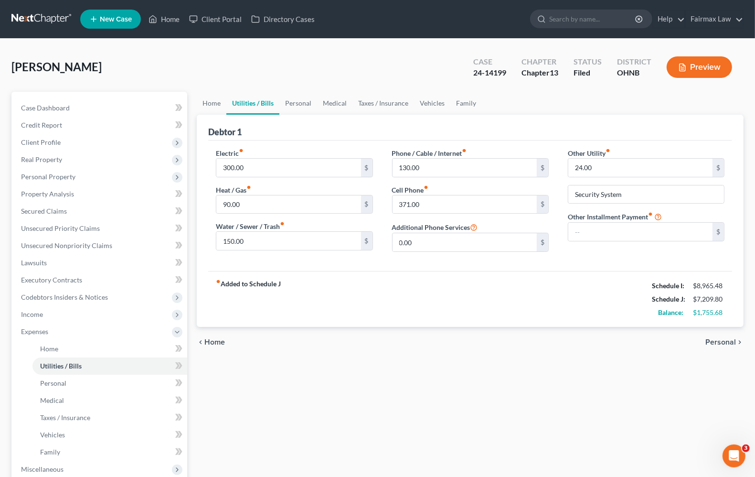
click at [713, 345] on span "Personal" at bounding box center [721, 342] width 31 height 8
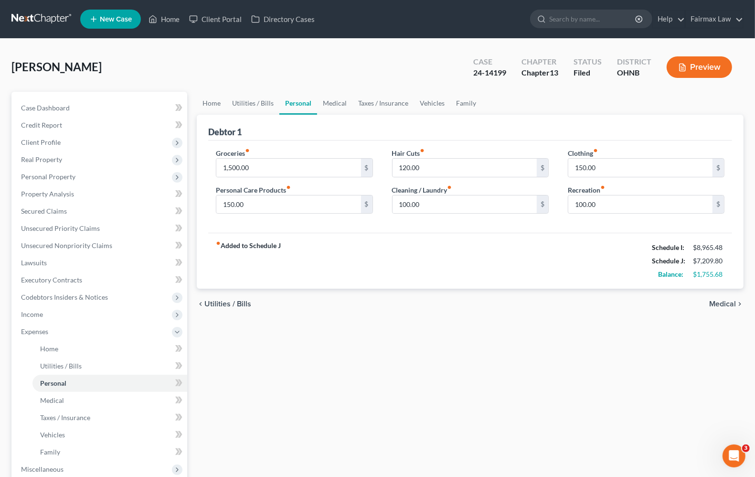
click at [724, 308] on span "Medical" at bounding box center [722, 304] width 27 height 8
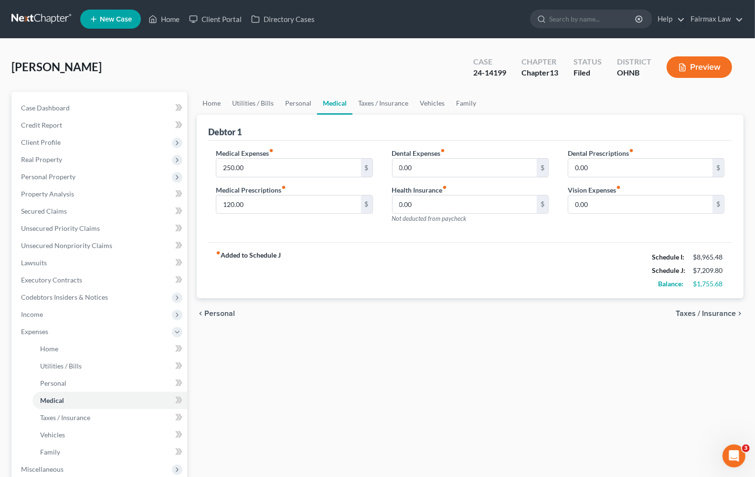
click at [338, 260] on div "fiber_manual_record Added to Schedule J Schedule I: $8,965.48 Schedule J: $7,20…" at bounding box center [470, 270] width 524 height 56
click at [226, 311] on span "Personal" at bounding box center [219, 314] width 31 height 8
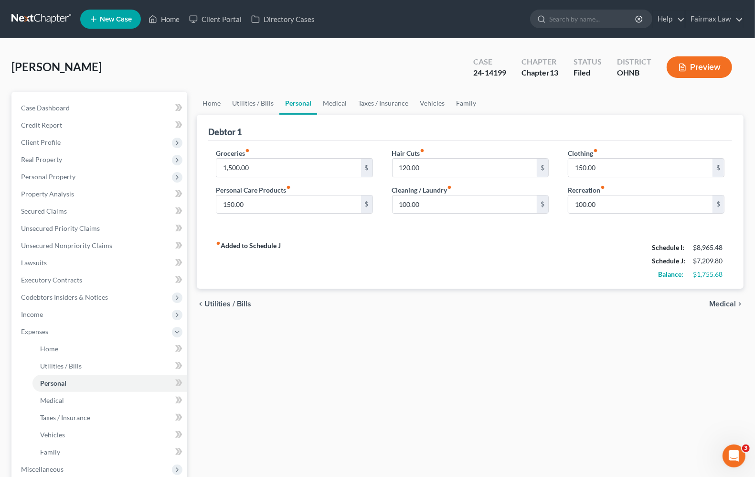
click at [224, 306] on span "Utilities / Bills" at bounding box center [227, 304] width 47 height 8
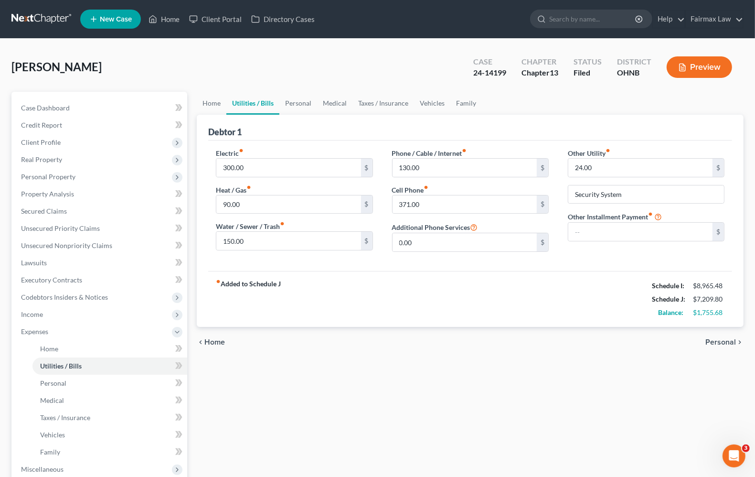
click at [216, 342] on span "Home" at bounding box center [214, 342] width 21 height 8
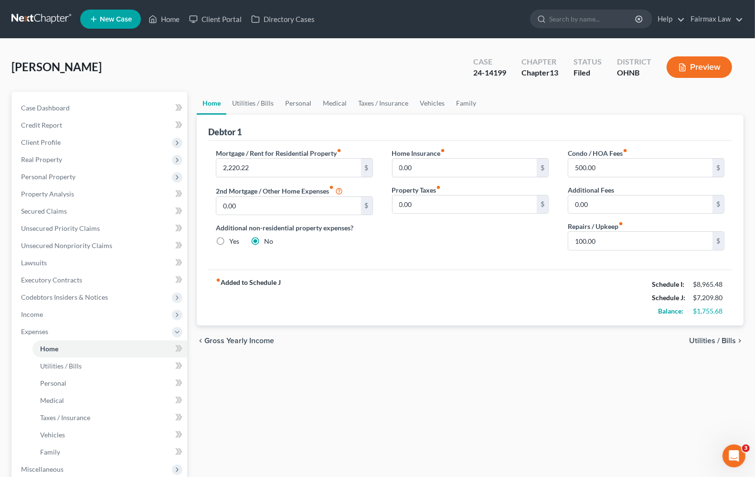
click at [702, 337] on span "Utilities / Bills" at bounding box center [712, 341] width 47 height 8
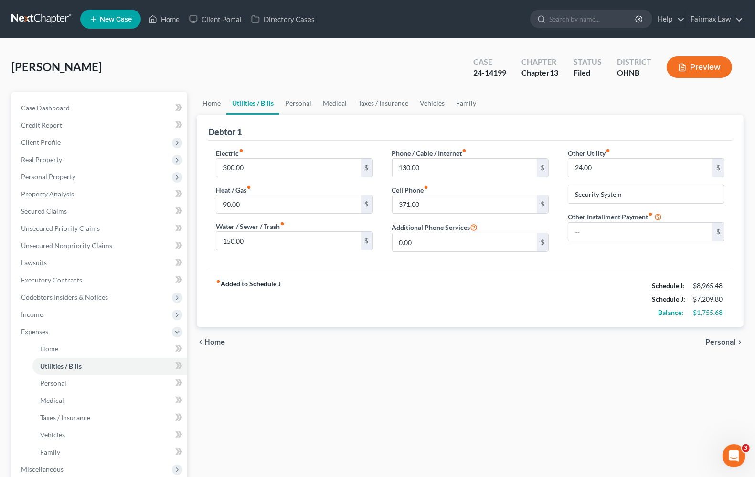
click at [712, 337] on div "chevron_left Home Personal chevron_right" at bounding box center [470, 342] width 547 height 31
click at [713, 344] on span "Personal" at bounding box center [721, 342] width 31 height 8
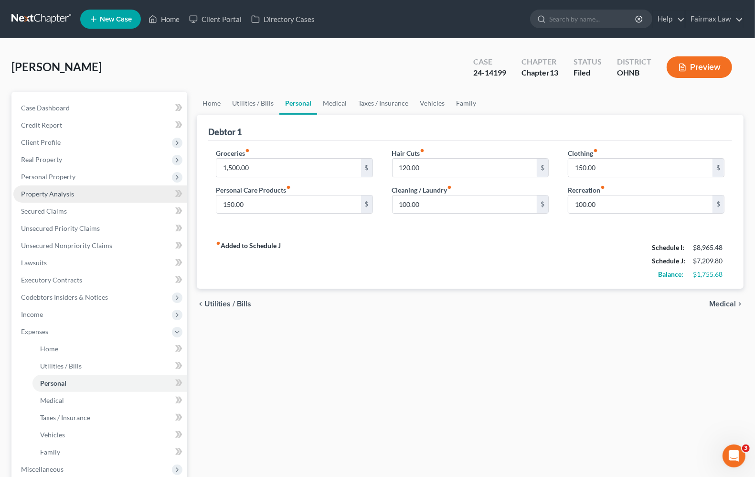
click at [53, 192] on span "Property Analysis" at bounding box center [47, 194] width 53 height 8
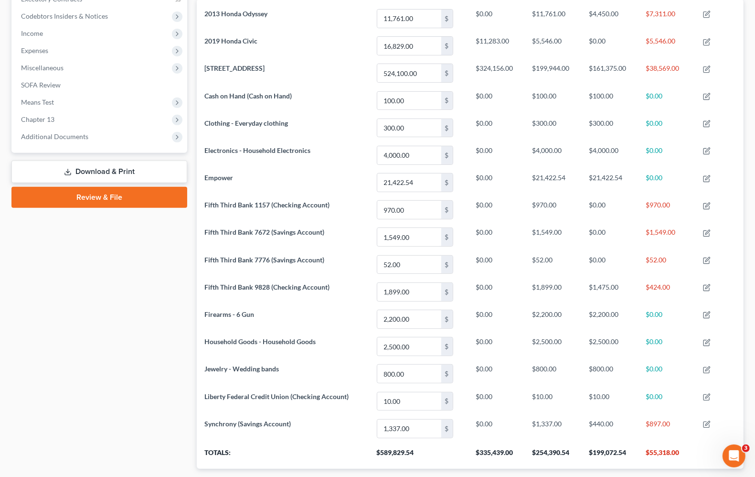
scroll to position [223, 0]
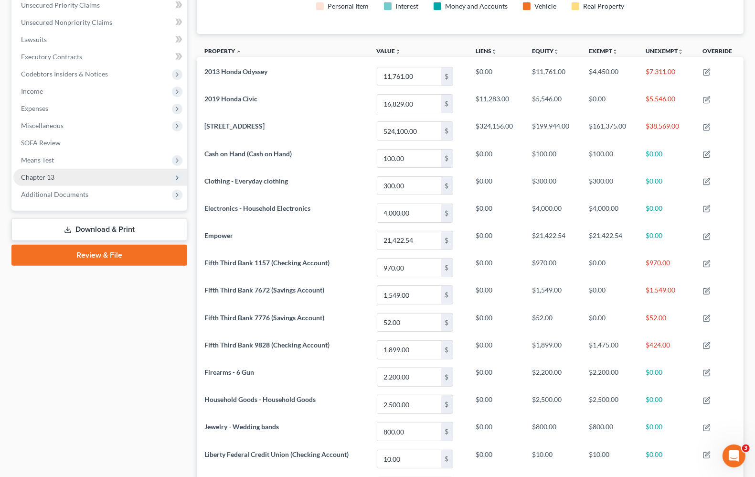
click at [56, 175] on span "Chapter 13" at bounding box center [100, 177] width 174 height 17
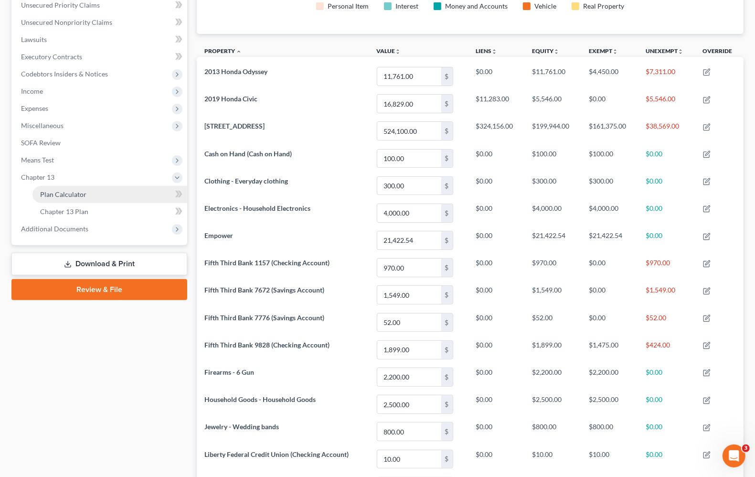
click at [48, 195] on span "Plan Calculator" at bounding box center [63, 194] width 46 height 8
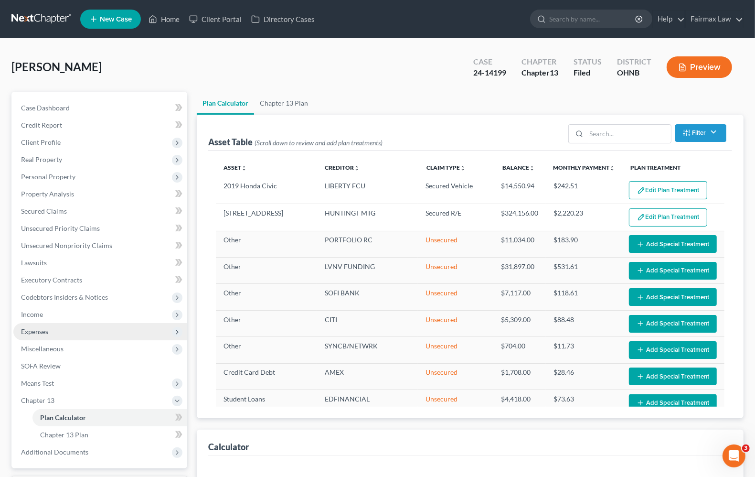
select select "59"
